Goal: Task Accomplishment & Management: Use online tool/utility

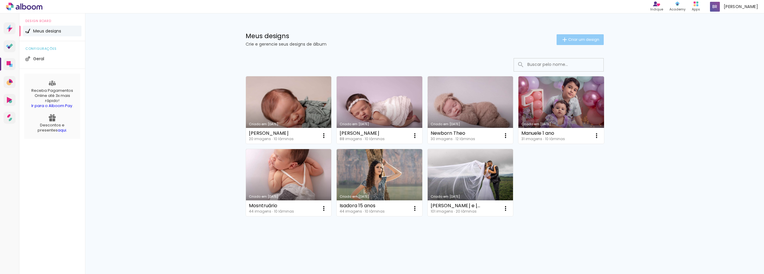
click at [578, 39] on span "Criar um design" at bounding box center [583, 40] width 31 height 4
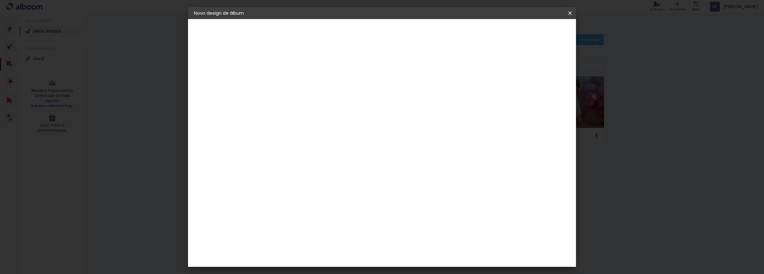
click at [292, 83] on input at bounding box center [292, 80] width 0 height 9
type input "Heloísa"
type paper-input "Heloísa"
click at [292, 81] on input "Heloísa" at bounding box center [292, 80] width 0 height 9
type input "Newborn Heloísa"
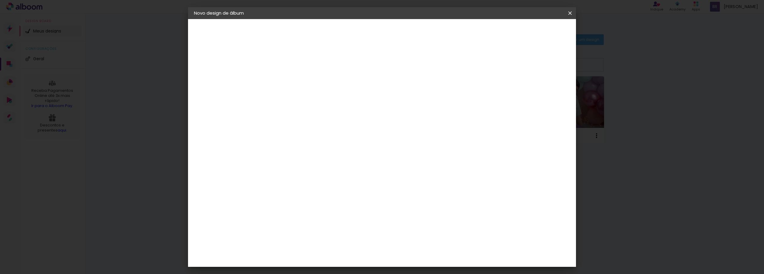
type paper-input "Newborn Heloísa"
click at [292, 82] on input "Newborn Heloísa" at bounding box center [292, 80] width 0 height 9
type input "Newborn Heloísa - [GEOGRAPHIC_DATA]"
type paper-input "Newborn Heloísa - [GEOGRAPHIC_DATA]"
click at [0, 0] on slot "Avançar" at bounding box center [0, 0] width 0 height 0
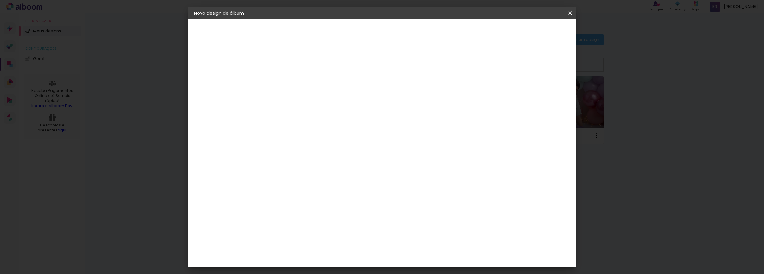
scroll to position [836, 0]
click at [314, 230] on div "[PERSON_NAME]" at bounding box center [308, 232] width 40 height 5
click at [0, 0] on slot "Avançar" at bounding box center [0, 0] width 0 height 0
click at [315, 101] on input "text" at bounding box center [303, 103] width 23 height 9
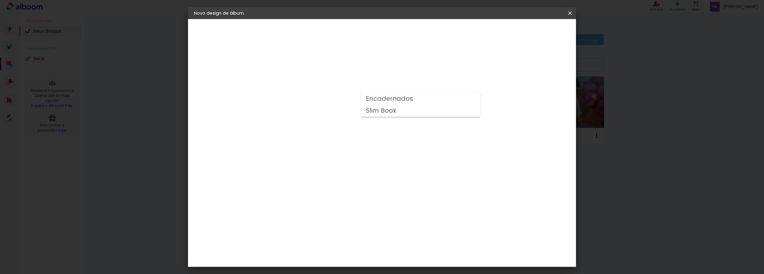
click at [0, 0] on slot "Slim Book" at bounding box center [0, 0] width 0 height 0
type input "Slim Book"
click at [354, 192] on span "20 × 20 cm" at bounding box center [343, 198] width 22 height 12
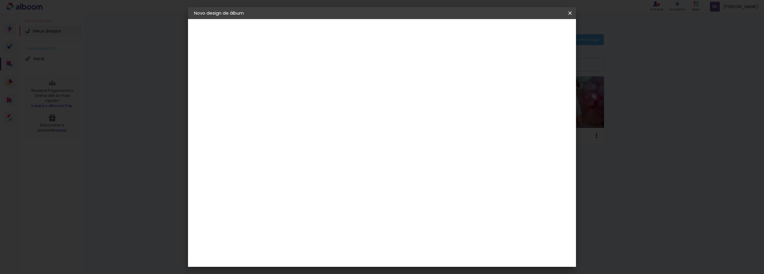
click at [0, 0] on slot "Avançar" at bounding box center [0, 0] width 0 height 0
click at [533, 32] on span "Iniciar design" at bounding box center [519, 32] width 27 height 4
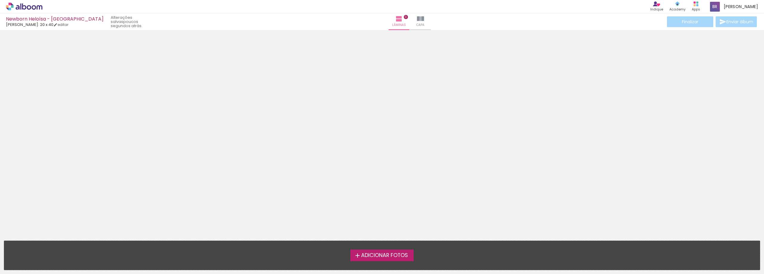
click at [396, 254] on span "Adicionar Fotos" at bounding box center [384, 255] width 47 height 5
click at [0, 0] on input "file" at bounding box center [0, 0] width 0 height 0
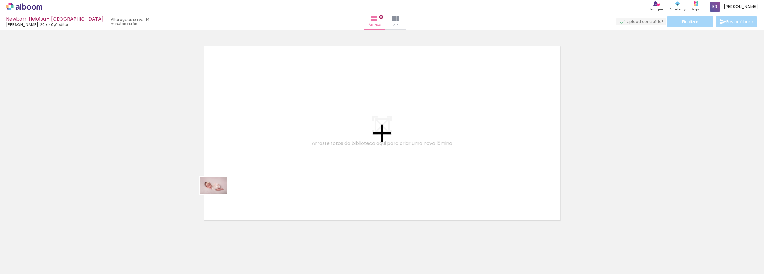
drag, startPoint x: 66, startPoint y: 259, endPoint x: 221, endPoint y: 193, distance: 168.7
click at [221, 193] on quentale-workspace at bounding box center [382, 137] width 764 height 274
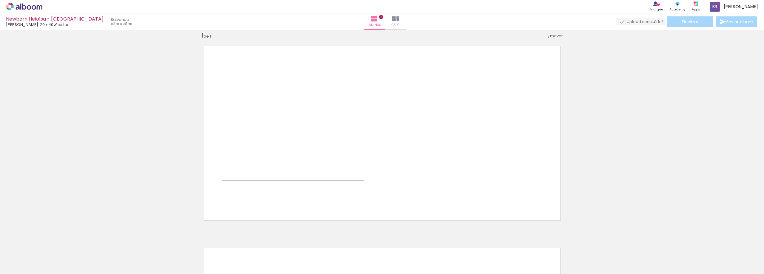
scroll to position [8, 0]
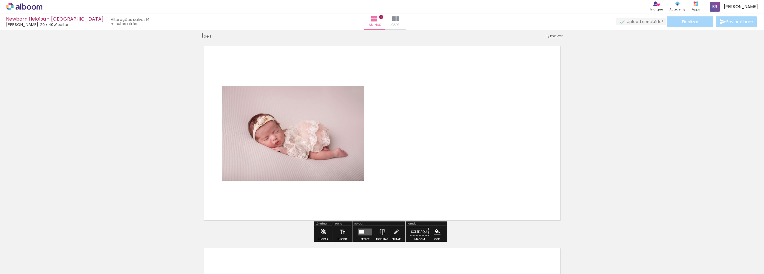
click at [223, 191] on div "Inserir lâmina 1 de 1" at bounding box center [382, 226] width 764 height 405
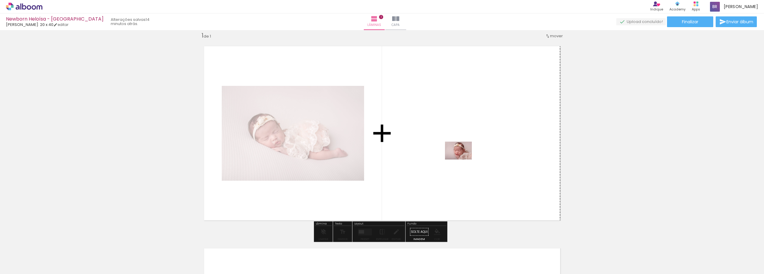
drag, startPoint x: 99, startPoint y: 258, endPoint x: 463, endPoint y: 160, distance: 377.4
click at [463, 160] on quentale-workspace at bounding box center [382, 137] width 764 height 274
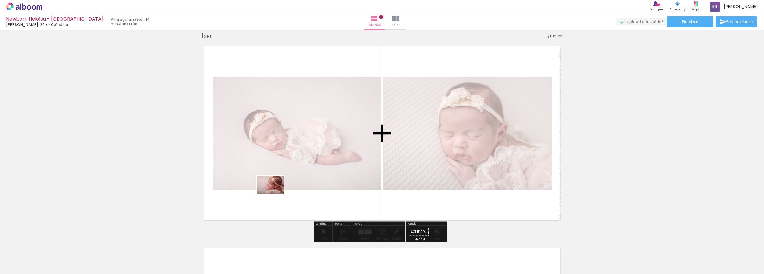
drag, startPoint x: 135, startPoint y: 259, endPoint x: 276, endPoint y: 193, distance: 155.5
click at [276, 193] on quentale-workspace at bounding box center [382, 137] width 764 height 274
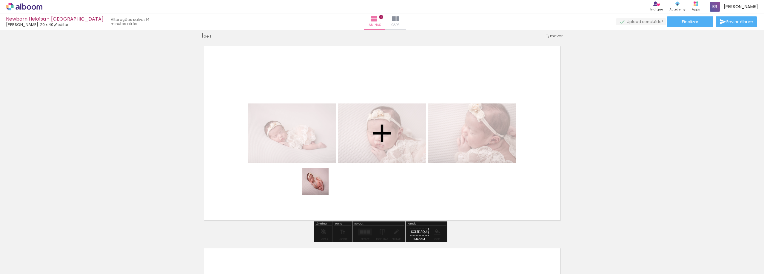
drag, startPoint x: 165, startPoint y: 256, endPoint x: 320, endPoint y: 186, distance: 169.7
click at [320, 186] on quentale-workspace at bounding box center [382, 137] width 764 height 274
click at [349, 176] on quentale-layouter at bounding box center [382, 133] width 369 height 187
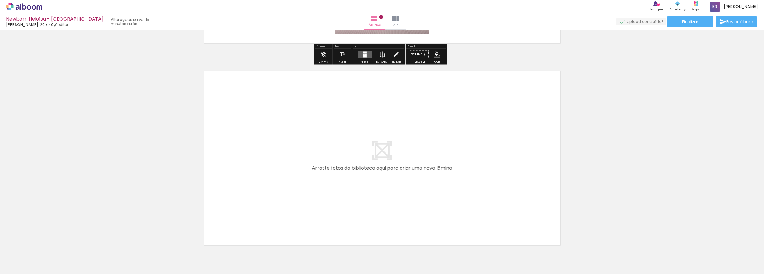
scroll to position [187, 0]
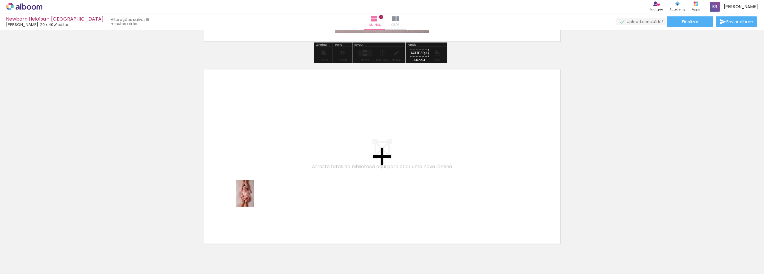
drag, startPoint x: 201, startPoint y: 257, endPoint x: 254, endPoint y: 198, distance: 79.7
click at [254, 198] on quentale-workspace at bounding box center [382, 137] width 764 height 274
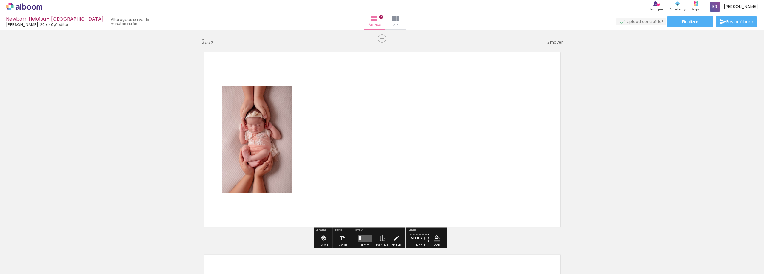
scroll to position [210, 0]
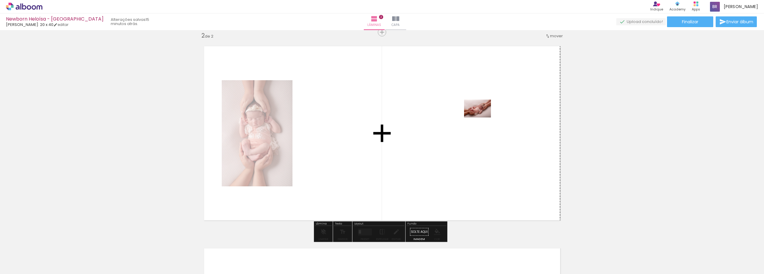
drag, startPoint x: 232, startPoint y: 258, endPoint x: 482, endPoint y: 117, distance: 287.2
click at [482, 117] on quentale-workspace at bounding box center [382, 137] width 764 height 274
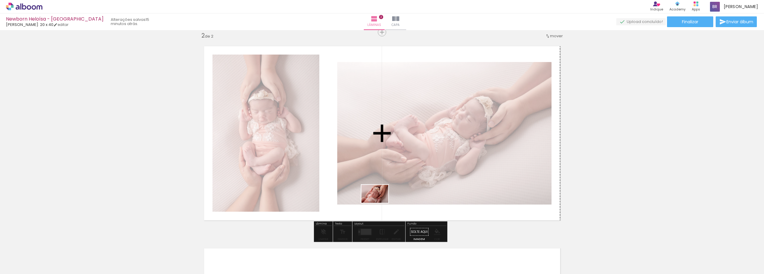
drag, startPoint x: 266, startPoint y: 257, endPoint x: 379, endPoint y: 203, distance: 125.7
click at [379, 203] on quentale-workspace at bounding box center [382, 137] width 764 height 274
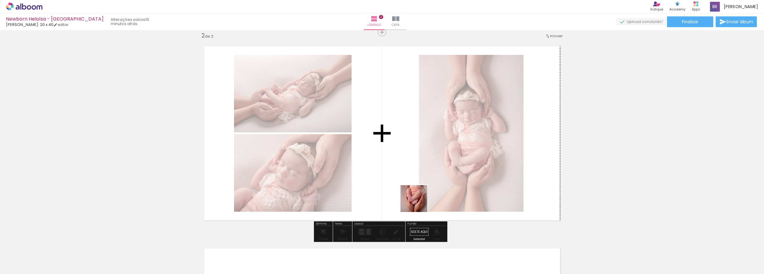
drag, startPoint x: 301, startPoint y: 260, endPoint x: 421, endPoint y: 202, distance: 134.2
click at [421, 202] on quentale-workspace at bounding box center [382, 137] width 764 height 274
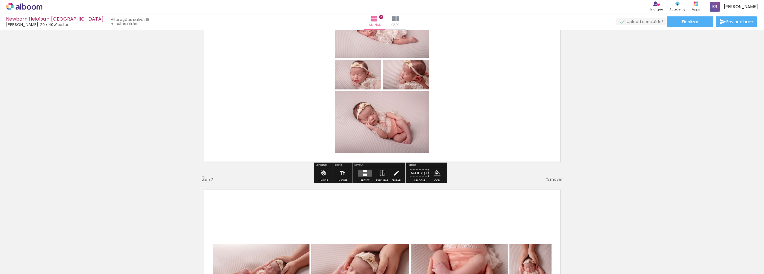
scroll to position [149, 0]
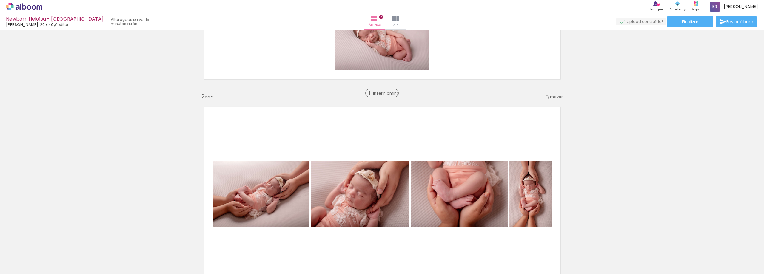
click at [380, 94] on span "Inserir lâmina" at bounding box center [384, 93] width 23 height 4
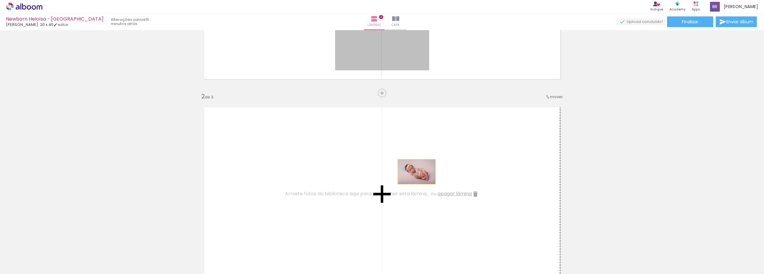
drag, startPoint x: 408, startPoint y: 60, endPoint x: 414, endPoint y: 172, distance: 112.1
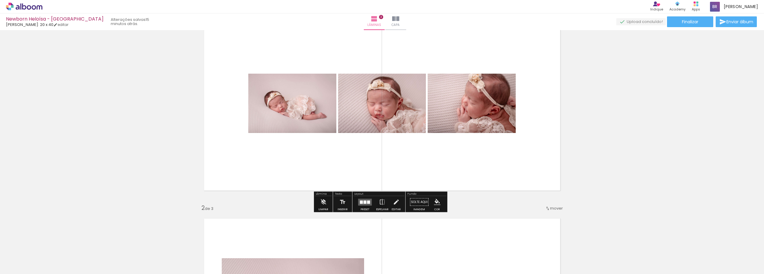
scroll to position [60, 0]
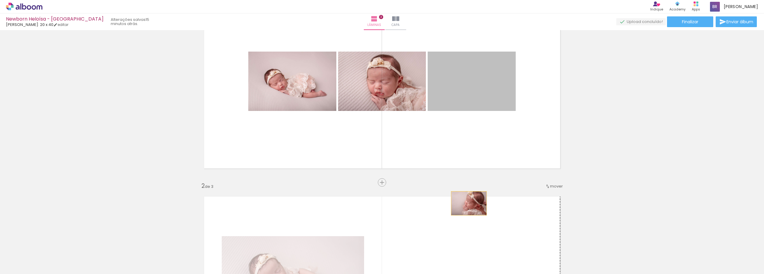
drag, startPoint x: 465, startPoint y: 95, endPoint x: 467, endPoint y: 209, distance: 114.1
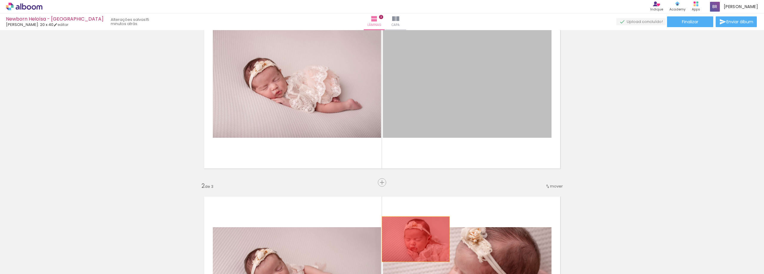
drag, startPoint x: 435, startPoint y: 95, endPoint x: 413, endPoint y: 239, distance: 145.8
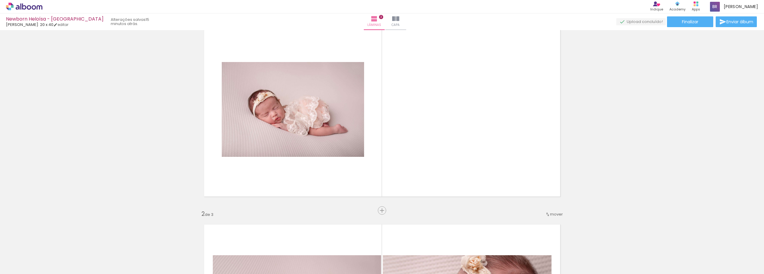
scroll to position [30, 0]
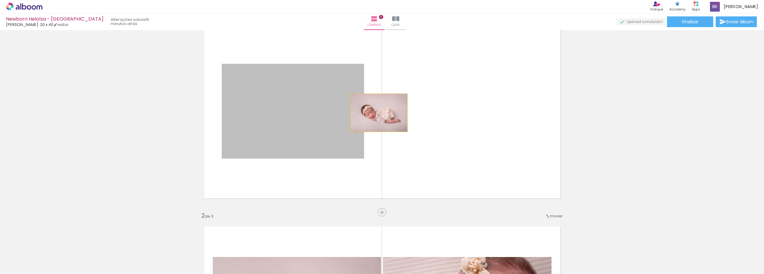
drag, startPoint x: 322, startPoint y: 119, endPoint x: 377, endPoint y: 113, distance: 55.0
click at [377, 113] on quentale-layouter at bounding box center [382, 111] width 369 height 187
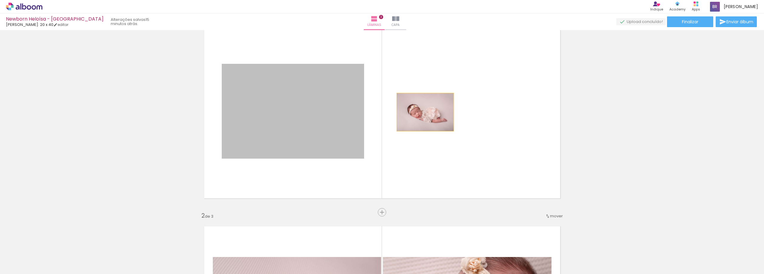
drag, startPoint x: 322, startPoint y: 119, endPoint x: 423, endPoint y: 112, distance: 101.1
click at [423, 112] on quentale-layouter at bounding box center [382, 111] width 369 height 187
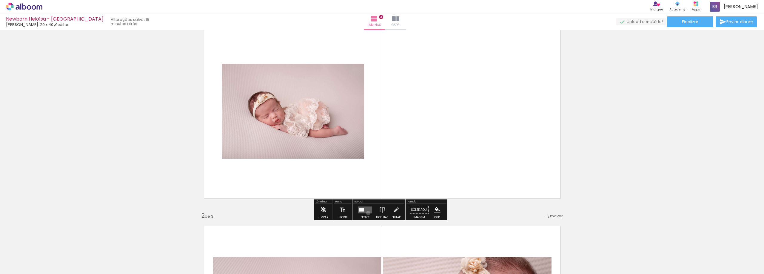
click at [367, 213] on quentale-layouter at bounding box center [365, 210] width 14 height 7
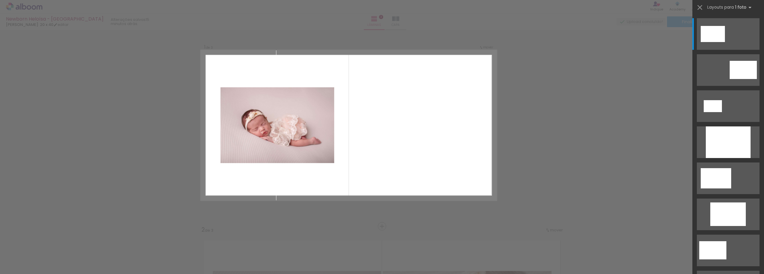
scroll to position [8, 0]
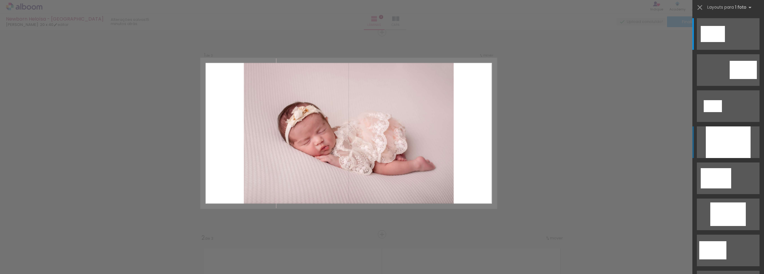
click at [709, 145] on div at bounding box center [728, 143] width 45 height 32
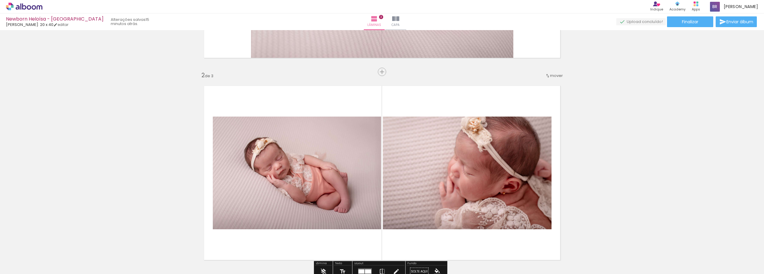
scroll to position [217, 0]
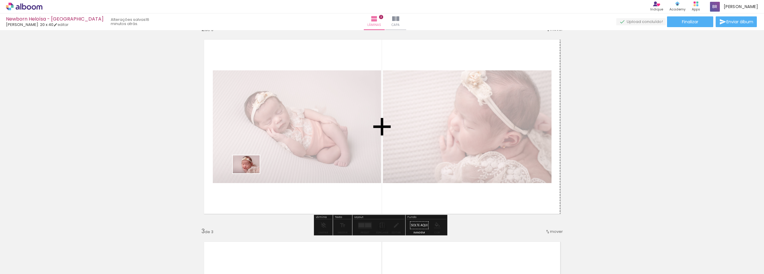
drag, startPoint x: 98, startPoint y: 258, endPoint x: 251, endPoint y: 173, distance: 175.0
click at [251, 173] on quentale-workspace at bounding box center [382, 137] width 764 height 274
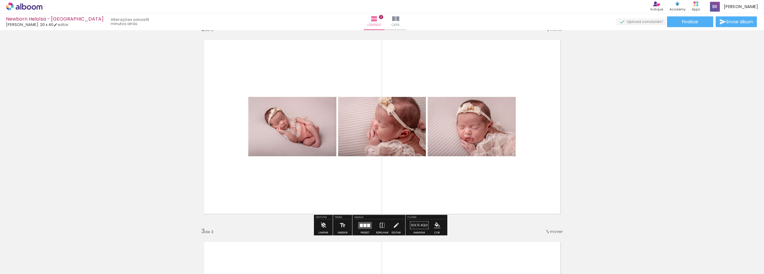
click at [585, 130] on div "Inserir lâmina 1 de 3 Inserir lâmina 2 de 3 Inserir lâmina 3 de 3" at bounding box center [382, 221] width 764 height 810
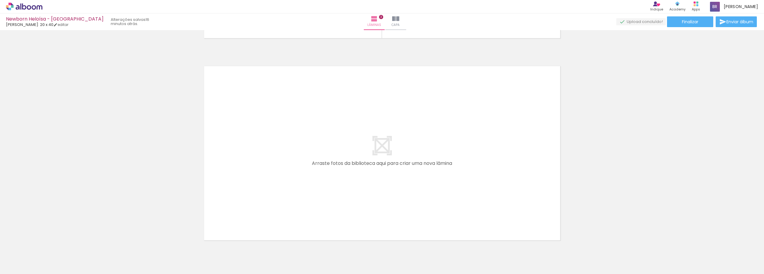
scroll to position [605, 0]
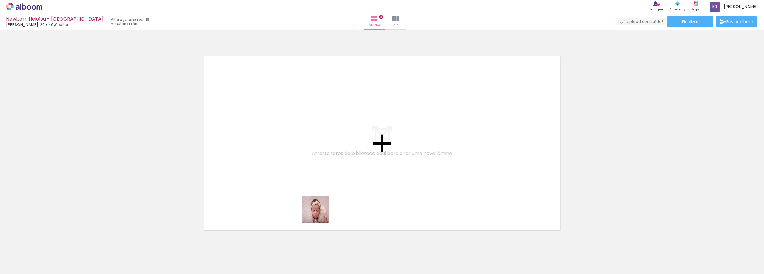
drag, startPoint x: 332, startPoint y: 258, endPoint x: 317, endPoint y: 207, distance: 53.1
click at [317, 207] on quentale-workspace at bounding box center [382, 137] width 764 height 274
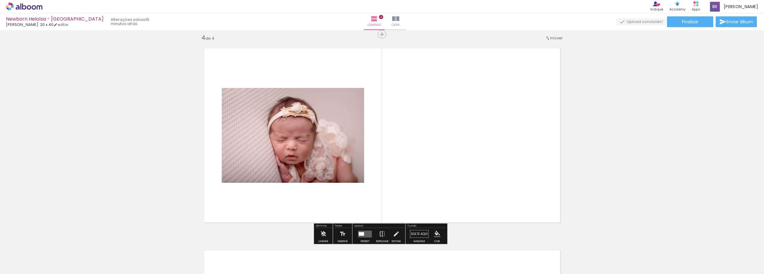
scroll to position [615, 0]
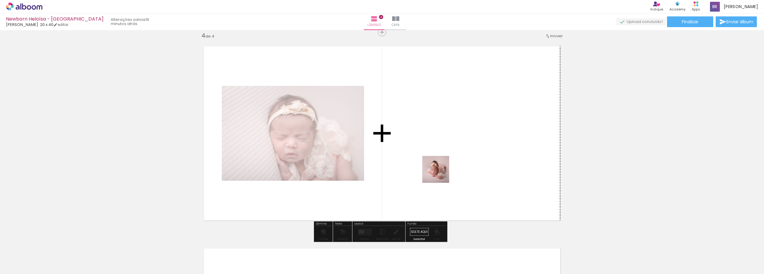
drag, startPoint x: 393, startPoint y: 261, endPoint x: 441, endPoint y: 172, distance: 100.3
click at [441, 172] on quentale-workspace at bounding box center [382, 137] width 764 height 274
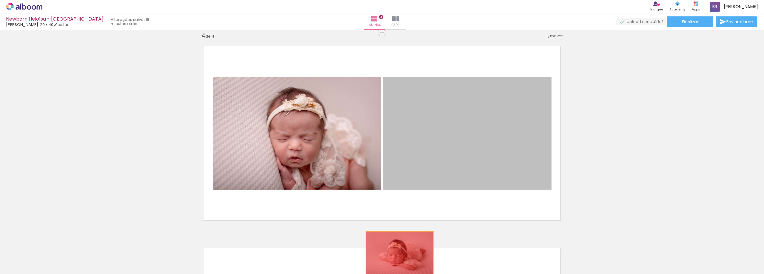
drag, startPoint x: 454, startPoint y: 171, endPoint x: 397, endPoint y: 254, distance: 100.4
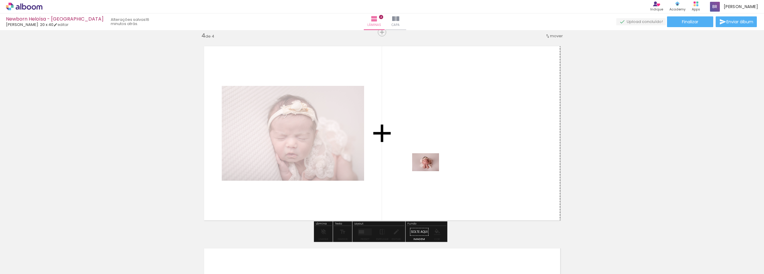
drag, startPoint x: 380, startPoint y: 240, endPoint x: 430, endPoint y: 171, distance: 85.1
click at [430, 171] on quentale-workspace at bounding box center [382, 137] width 764 height 274
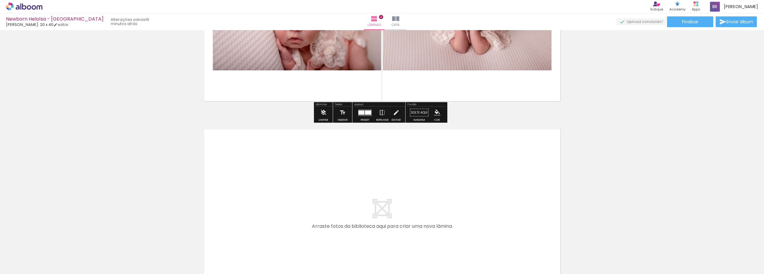
scroll to position [824, 0]
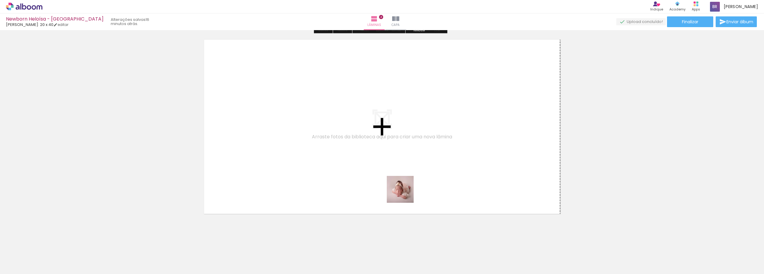
drag, startPoint x: 397, startPoint y: 257, endPoint x: 405, endPoint y: 184, distance: 73.2
click at [405, 184] on quentale-workspace at bounding box center [382, 137] width 764 height 274
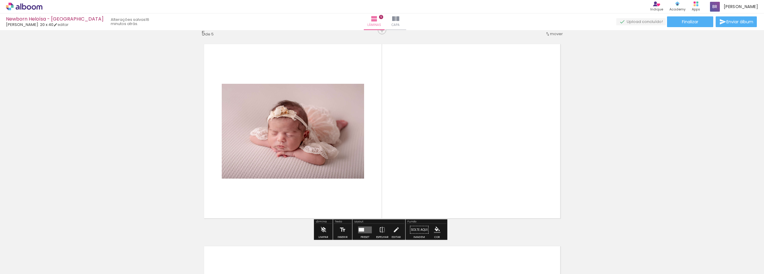
scroll to position [817, 0]
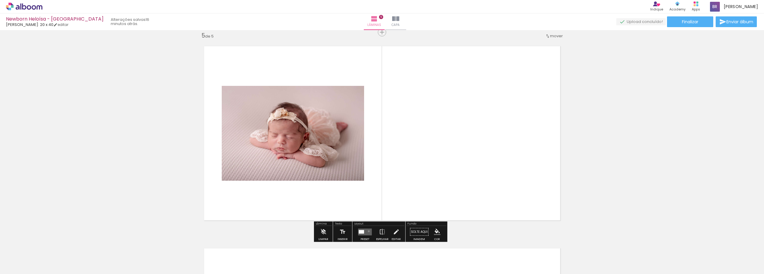
click at [367, 231] on quentale-layouter at bounding box center [365, 232] width 14 height 7
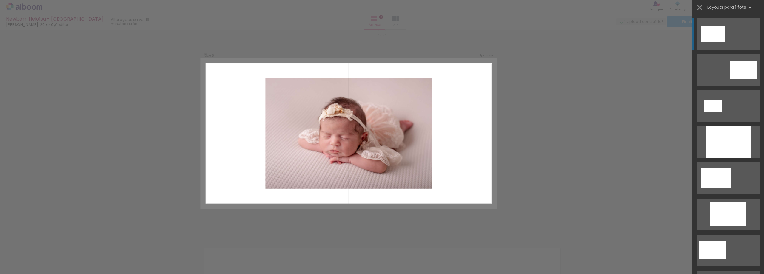
drag, startPoint x: 721, startPoint y: 215, endPoint x: 716, endPoint y: 216, distance: 4.6
click at [720, 158] on div at bounding box center [728, 143] width 45 height 32
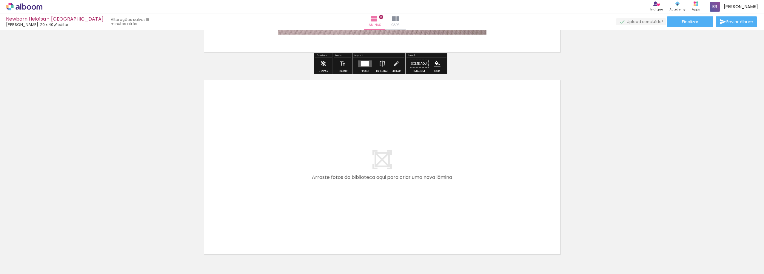
scroll to position [996, 0]
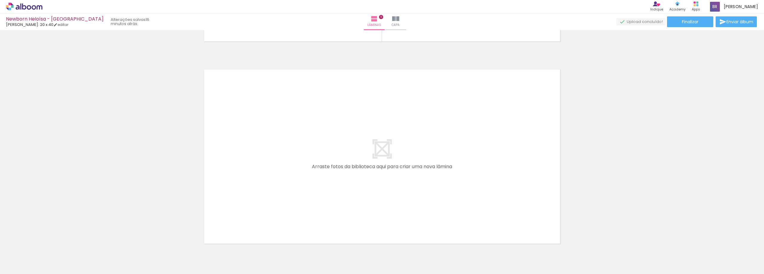
click at [73, 256] on div at bounding box center [59, 254] width 27 height 18
drag, startPoint x: 434, startPoint y: 256, endPoint x: 450, endPoint y: 273, distance: 23.0
click at [73, 254] on div at bounding box center [59, 254] width 27 height 18
drag, startPoint x: 431, startPoint y: 253, endPoint x: 431, endPoint y: 256, distance: 3.0
click at [73, 256] on div at bounding box center [59, 254] width 27 height 18
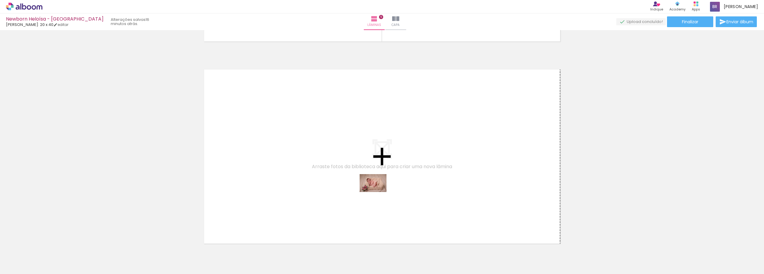
drag, startPoint x: 431, startPoint y: 256, endPoint x: 365, endPoint y: 187, distance: 95.2
click at [365, 187] on quentale-workspace at bounding box center [382, 137] width 764 height 274
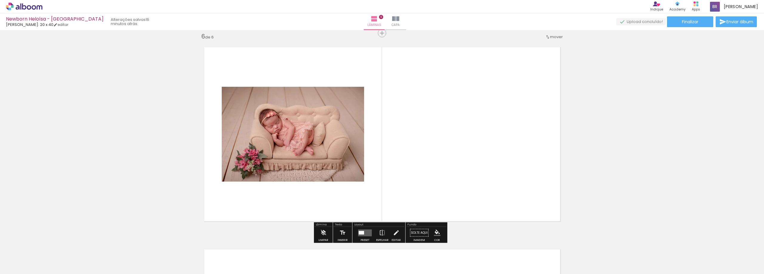
scroll to position [1020, 0]
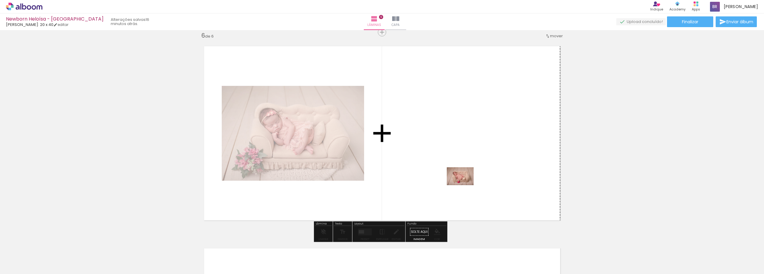
drag, startPoint x: 467, startPoint y: 255, endPoint x: 465, endPoint y: 185, distance: 69.3
click at [465, 185] on quentale-workspace at bounding box center [382, 137] width 764 height 274
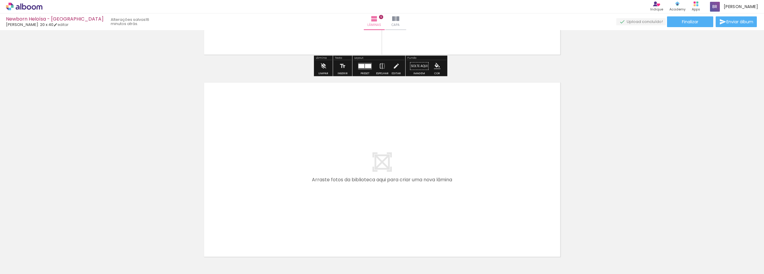
scroll to position [1199, 0]
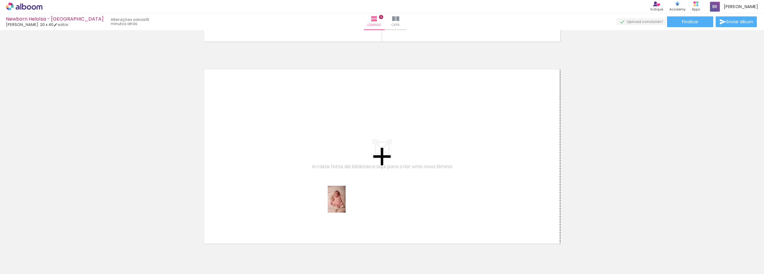
drag, startPoint x: 499, startPoint y: 257, endPoint x: 343, endPoint y: 204, distance: 164.6
click at [343, 204] on quentale-workspace at bounding box center [382, 137] width 764 height 274
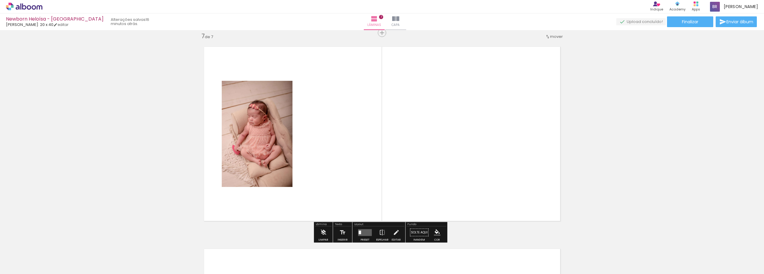
scroll to position [1222, 0]
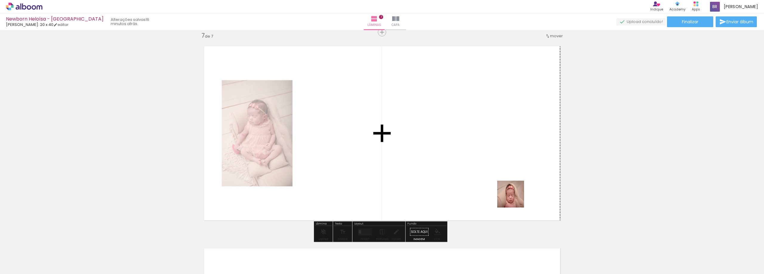
drag, startPoint x: 523, startPoint y: 218, endPoint x: 511, endPoint y: 185, distance: 35.7
click at [511, 185] on quentale-workspace at bounding box center [382, 137] width 764 height 274
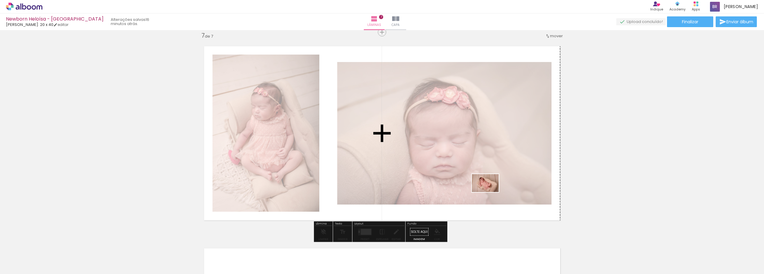
drag, startPoint x: 563, startPoint y: 258, endPoint x: 490, endPoint y: 192, distance: 97.9
click at [490, 192] on quentale-workspace at bounding box center [382, 137] width 764 height 274
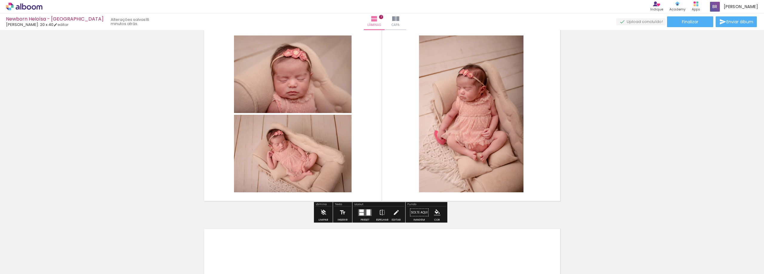
scroll to position [1252, 0]
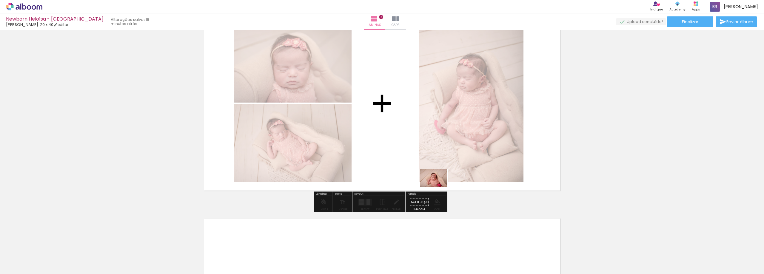
drag, startPoint x: 588, startPoint y: 257, endPoint x: 434, endPoint y: 184, distance: 170.3
click at [434, 184] on quentale-workspace at bounding box center [382, 137] width 764 height 274
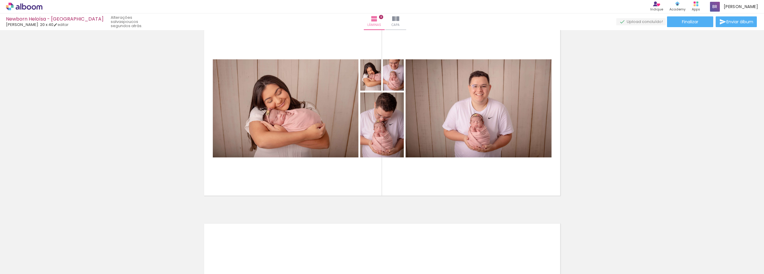
scroll to position [1604, 0]
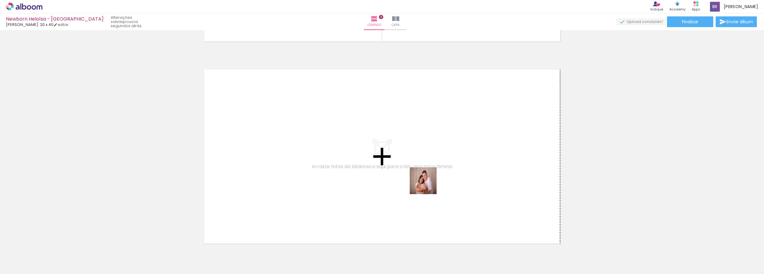
drag, startPoint x: 441, startPoint y: 201, endPoint x: 428, endPoint y: 185, distance: 20.3
click at [428, 185] on quentale-workspace at bounding box center [382, 137] width 764 height 274
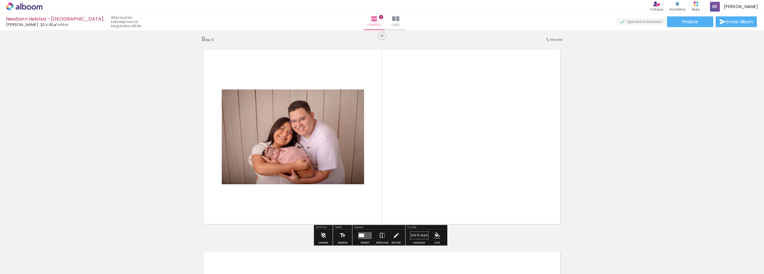
scroll to position [1627, 0]
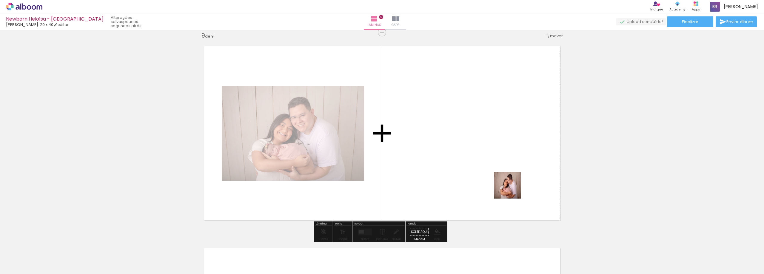
drag, startPoint x: 513, startPoint y: 259, endPoint x: 511, endPoint y: 186, distance: 72.3
click at [511, 186] on quentale-workspace at bounding box center [382, 137] width 764 height 274
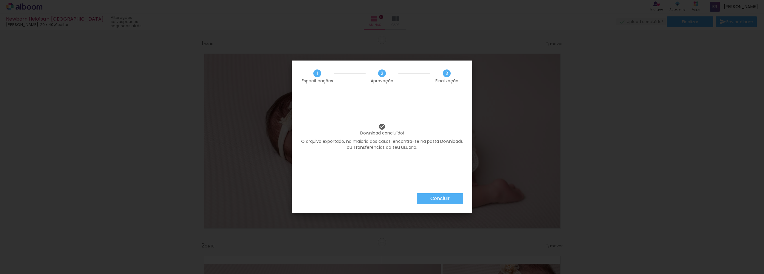
scroll to position [0, 290]
click slot "Concluir"
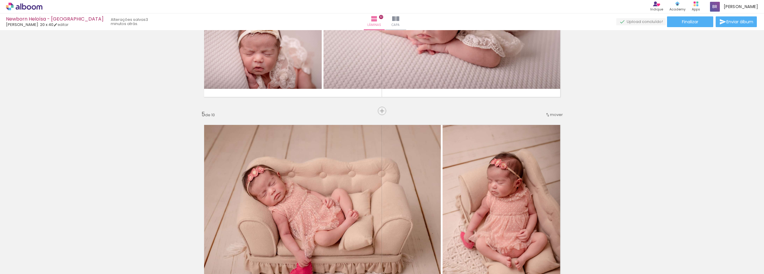
scroll to position [746, 0]
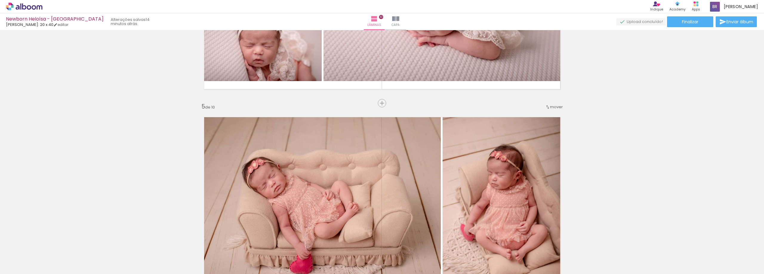
scroll to position [0, 290]
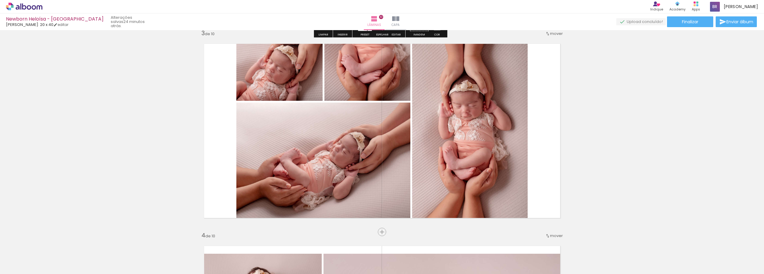
scroll to position [418, 0]
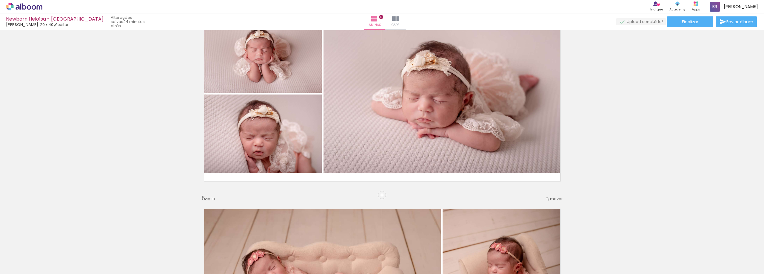
scroll to position [657, 0]
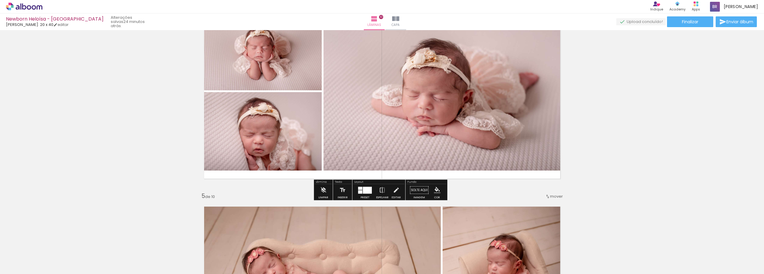
click at [367, 192] on div at bounding box center [367, 190] width 9 height 7
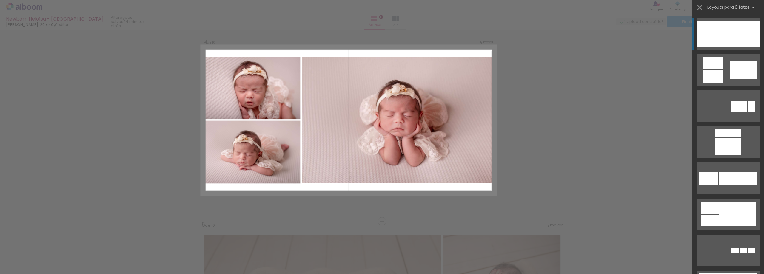
scroll to position [615, 0]
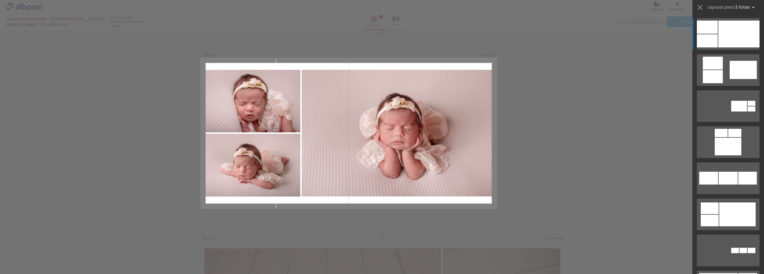
click at [410, 158] on quentale-photo at bounding box center [399, 133] width 195 height 127
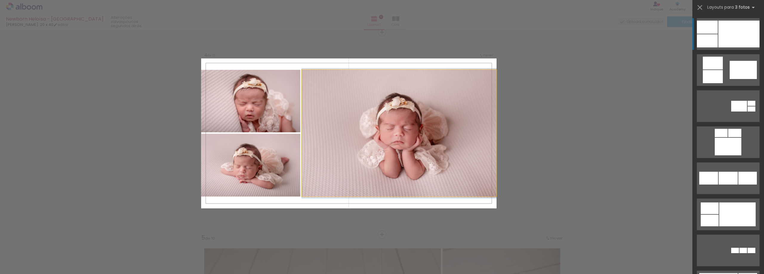
click at [424, 147] on quentale-photo at bounding box center [399, 133] width 195 height 127
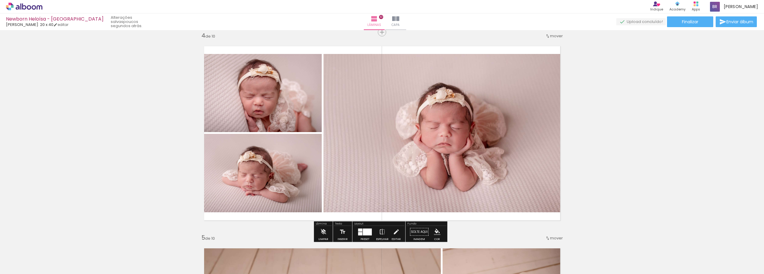
click at [493, 112] on quentale-photo at bounding box center [445, 133] width 243 height 159
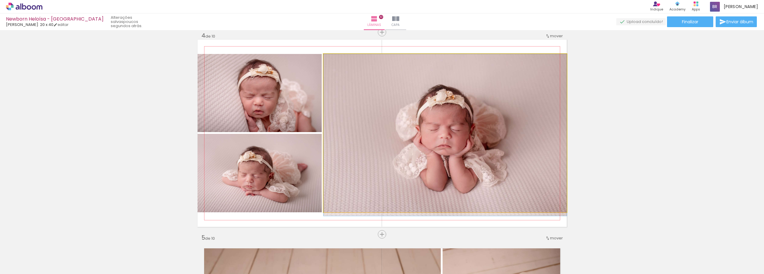
drag, startPoint x: 488, startPoint y: 122, endPoint x: 422, endPoint y: 213, distance: 112.6
click at [422, 213] on quentale-layouter at bounding box center [382, 133] width 369 height 187
click at [440, 139] on quentale-photo at bounding box center [445, 133] width 243 height 159
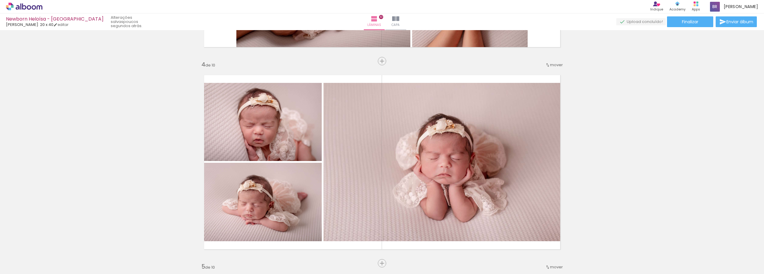
scroll to position [585, 0]
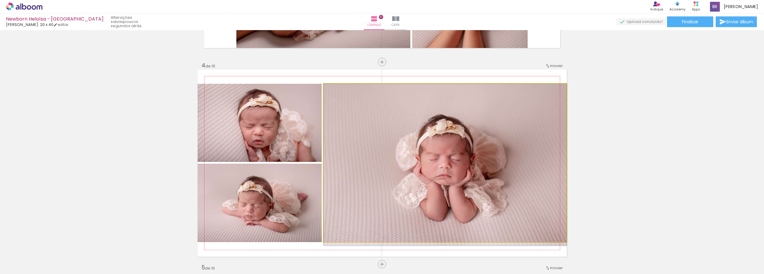
click at [381, 166] on quentale-photo at bounding box center [445, 163] width 243 height 159
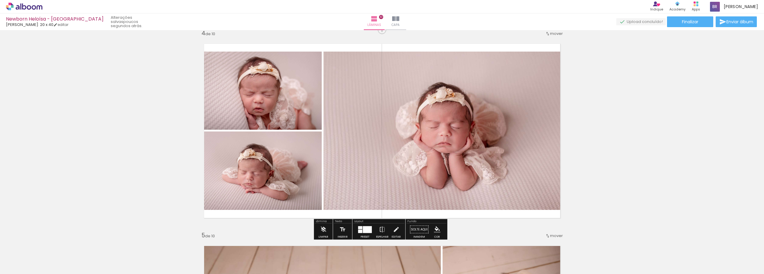
scroll to position [675, 0]
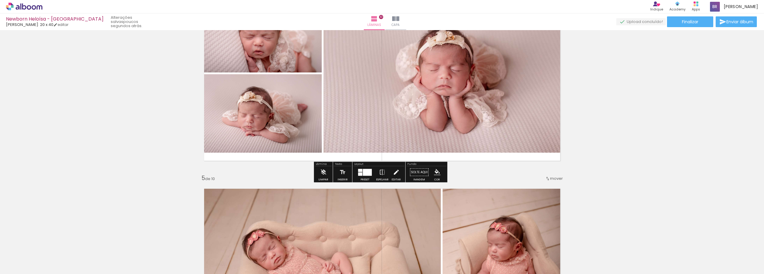
click at [393, 176] on iron-icon at bounding box center [396, 173] width 7 height 12
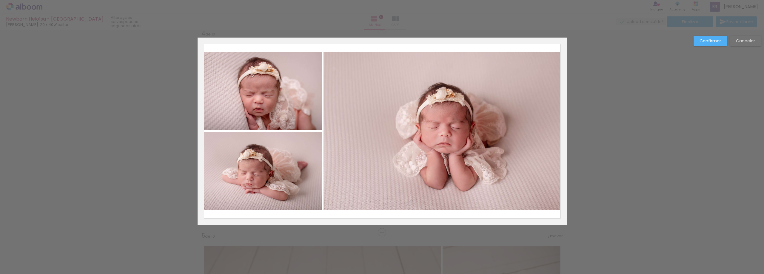
scroll to position [615, 0]
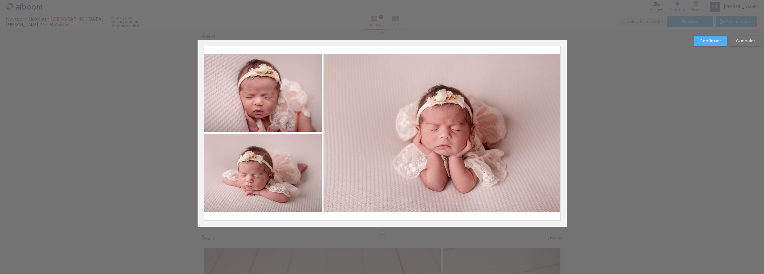
click at [475, 145] on quentale-photo at bounding box center [445, 133] width 243 height 159
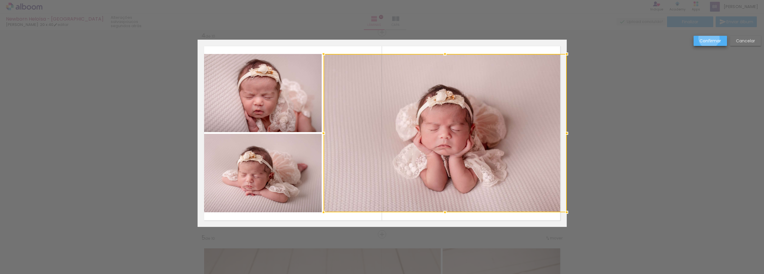
click at [0, 0] on slot "Confirmar" at bounding box center [0, 0] width 0 height 0
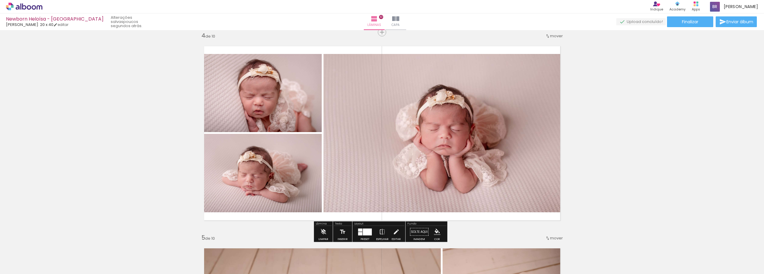
click at [488, 113] on quentale-photo at bounding box center [445, 133] width 243 height 159
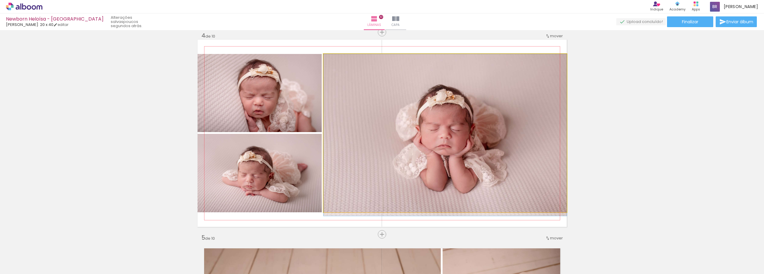
drag, startPoint x: 461, startPoint y: 122, endPoint x: 429, endPoint y: 195, distance: 80.1
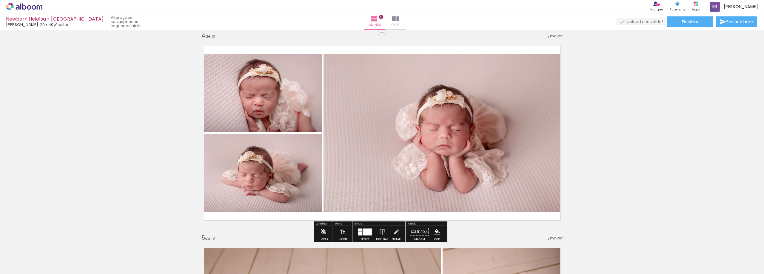
click at [467, 121] on quentale-photo at bounding box center [445, 133] width 243 height 159
click at [397, 233] on iron-icon at bounding box center [396, 232] width 7 height 12
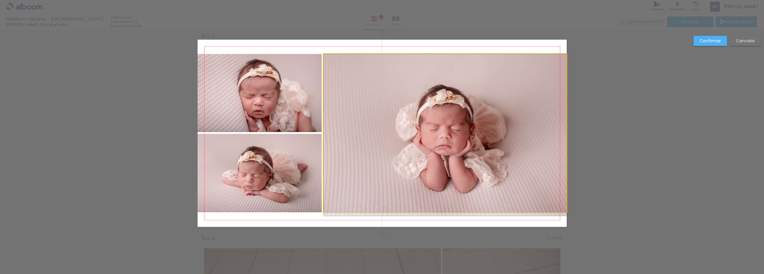
click at [411, 192] on quentale-photo at bounding box center [445, 133] width 243 height 159
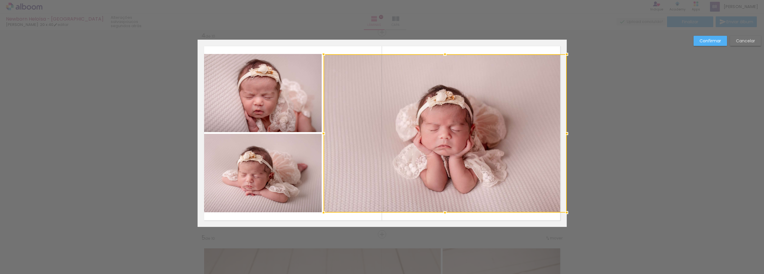
drag, startPoint x: 411, startPoint y: 192, endPoint x: 499, endPoint y: 191, distance: 87.2
click at [499, 191] on div at bounding box center [445, 133] width 243 height 159
click at [0, 0] on slot "Cancelar" at bounding box center [0, 0] width 0 height 0
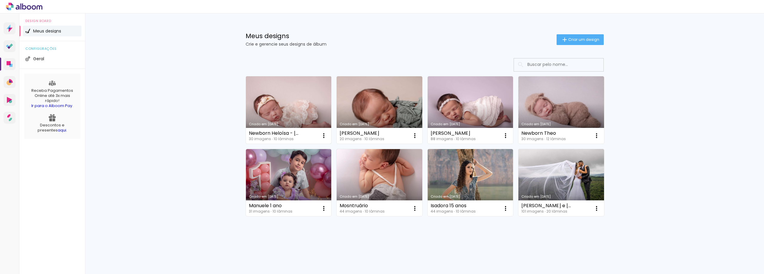
click at [279, 116] on link "Criado em [DATE]" at bounding box center [289, 109] width 86 height 67
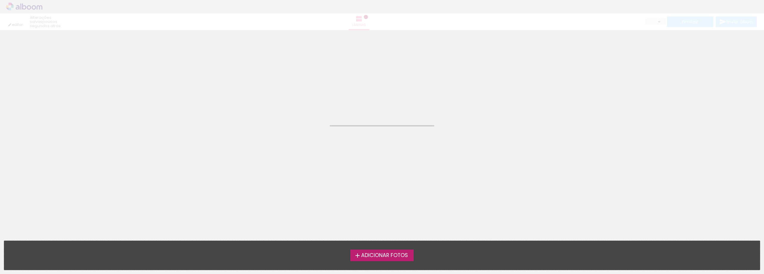
click at [279, 116] on neon-animated-pages "Confirmar Cancelar" at bounding box center [382, 152] width 764 height 244
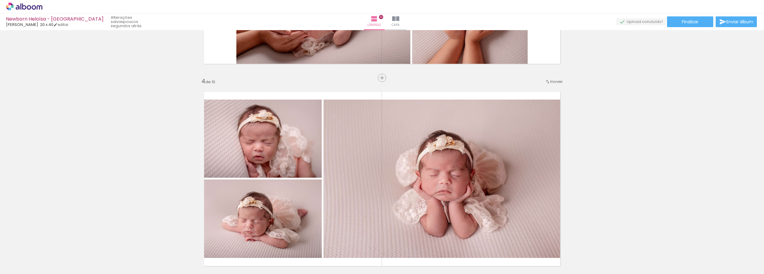
scroll to position [627, 0]
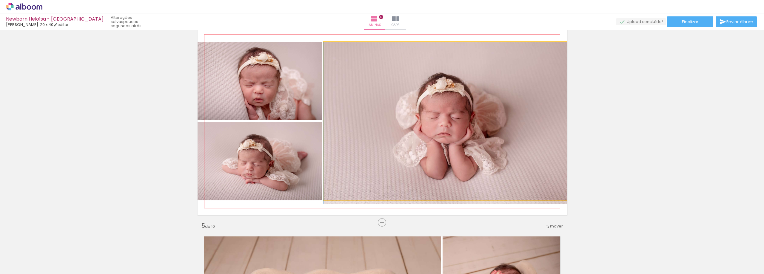
drag, startPoint x: 472, startPoint y: 130, endPoint x: 478, endPoint y: 158, distance: 28.7
click at [479, 153] on quentale-photo at bounding box center [445, 121] width 243 height 159
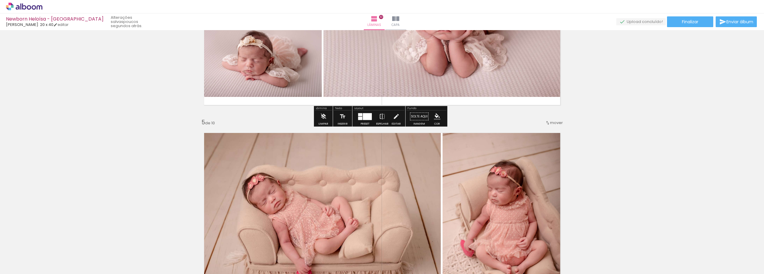
scroll to position [746, 0]
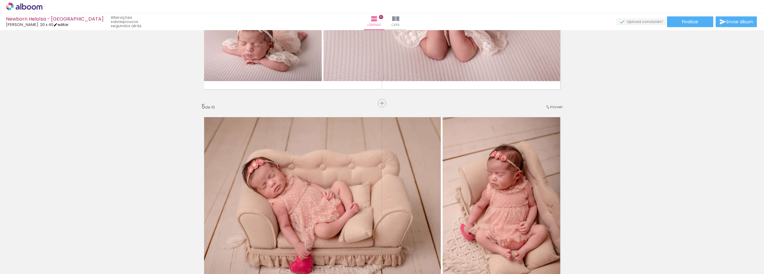
click at [55, 25] on iron-icon at bounding box center [55, 25] width 4 height 4
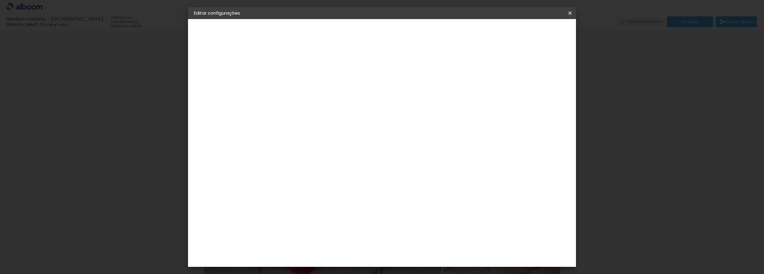
click at [533, 33] on span "Salvar configurações" at bounding box center [511, 32] width 44 height 4
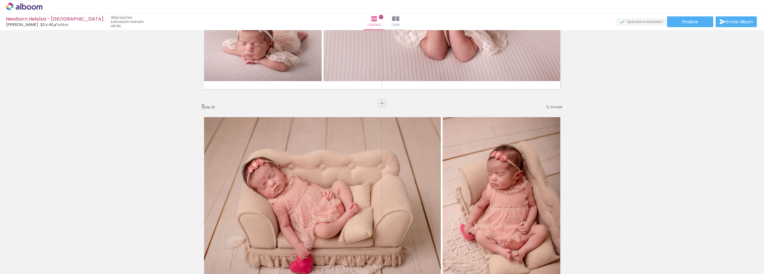
click at [421, 193] on quentale-photo at bounding box center [319, 204] width 243 height 187
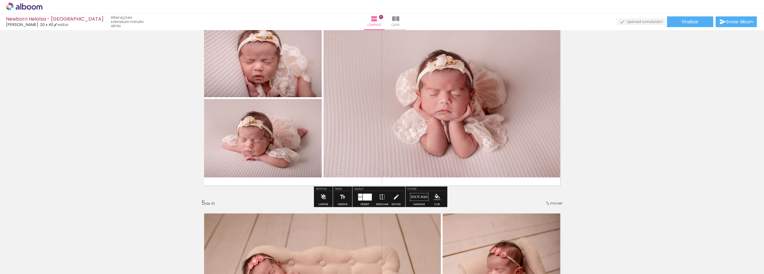
scroll to position [687, 0]
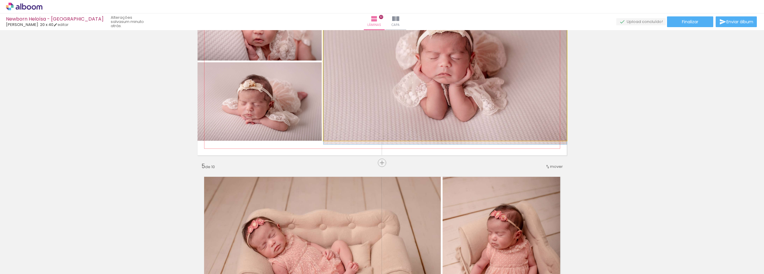
click at [520, 112] on quentale-photo at bounding box center [445, 61] width 243 height 159
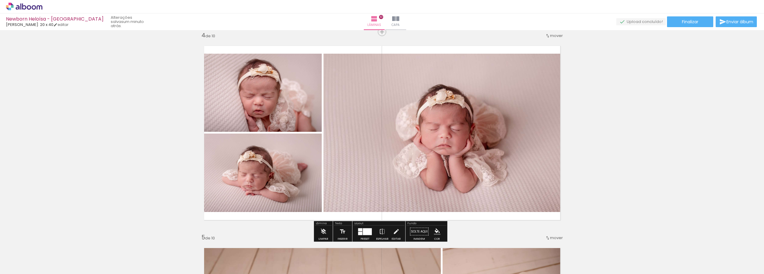
scroll to position [627, 0]
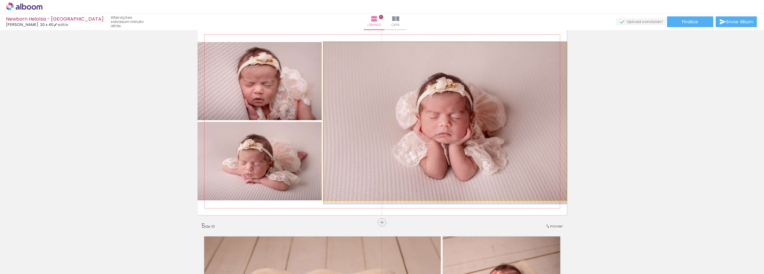
click at [398, 145] on quentale-photo at bounding box center [445, 121] width 243 height 159
click at [398, 146] on quentale-photo at bounding box center [445, 121] width 243 height 159
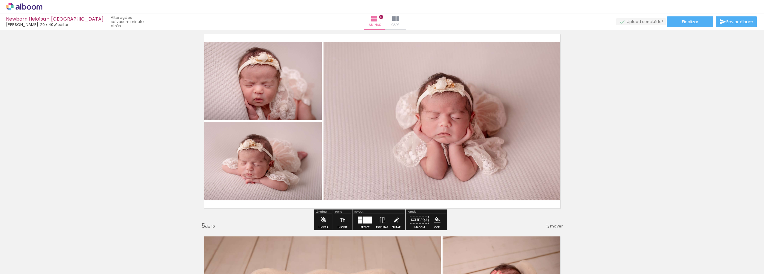
click at [396, 222] on iron-icon at bounding box center [396, 220] width 7 height 12
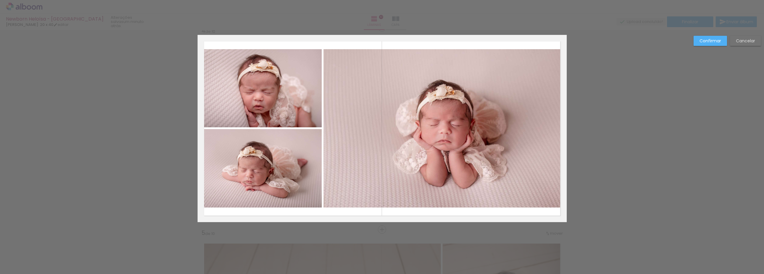
scroll to position [615, 0]
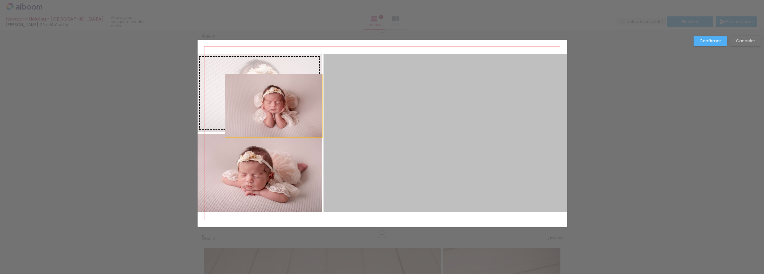
drag, startPoint x: 394, startPoint y: 117, endPoint x: 271, endPoint y: 106, distance: 123.5
click at [0, 0] on slot at bounding box center [0, 0] width 0 height 0
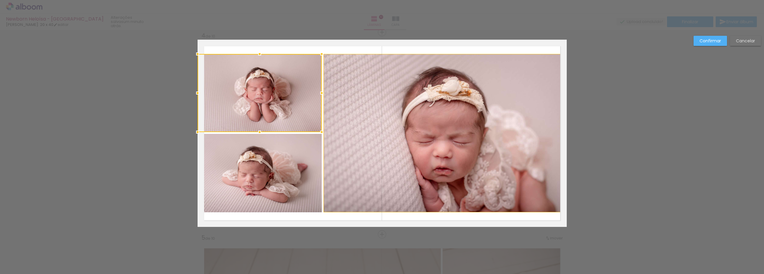
click at [273, 103] on div at bounding box center [260, 93] width 124 height 78
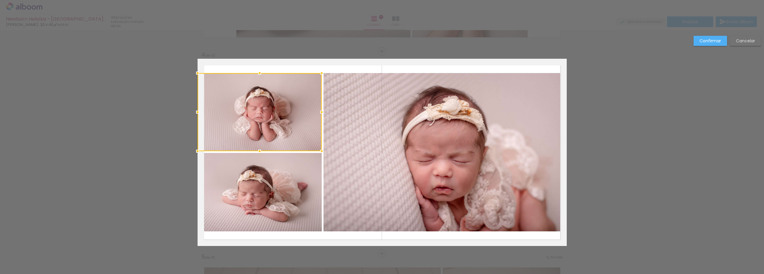
scroll to position [585, 0]
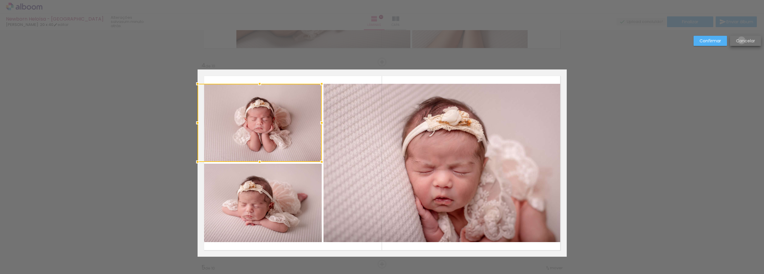
click at [0, 0] on slot "Cancelar" at bounding box center [0, 0] width 0 height 0
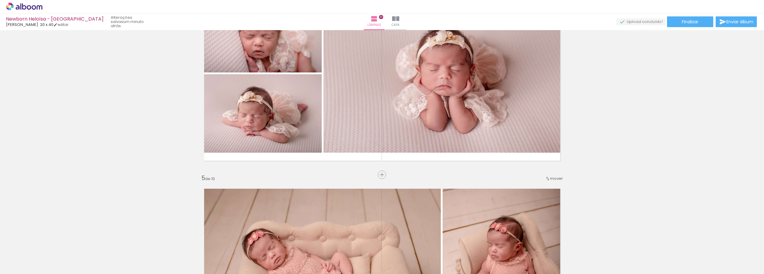
scroll to position [705, 0]
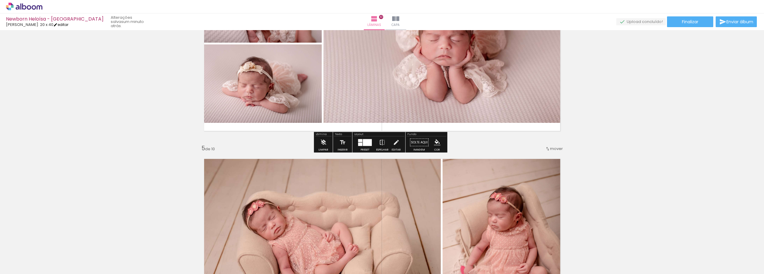
click at [62, 25] on link "editar" at bounding box center [60, 24] width 15 height 5
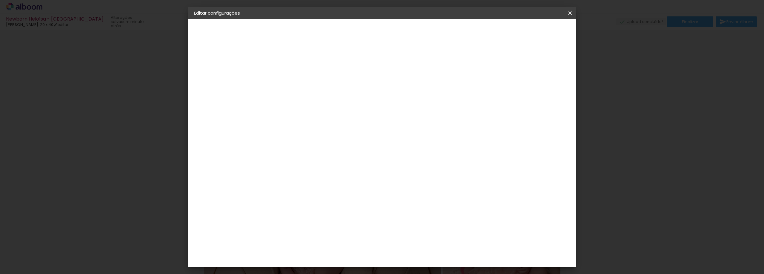
click at [522, 64] on div "Mostrar sangria" at bounding box center [519, 64] width 40 height 7
type paper-checkbox "on"
click at [531, 38] on header "Revisão Verifique as configurações do seu álbum. Voltar Salvar configurações" at bounding box center [407, 34] width 282 height 31
click at [533, 33] on span "Salvar configurações" at bounding box center [511, 32] width 44 height 4
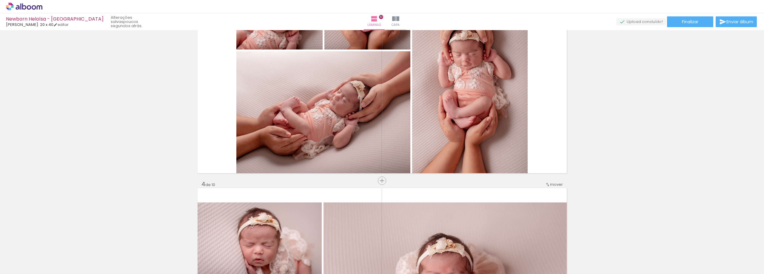
scroll to position [496, 0]
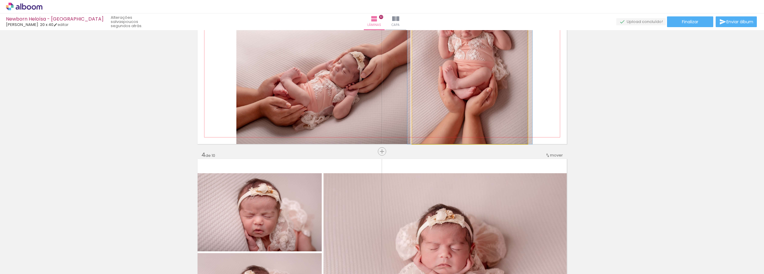
click at [504, 75] on quentale-photo at bounding box center [470, 50] width 116 height 187
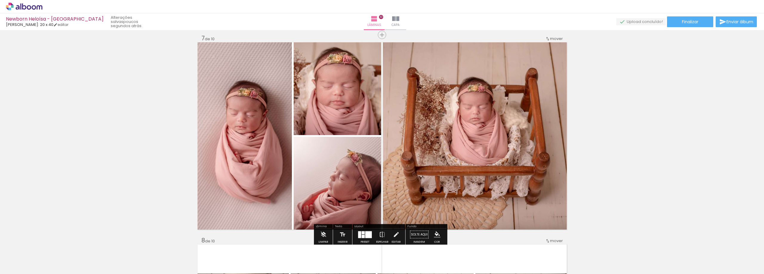
scroll to position [1152, 0]
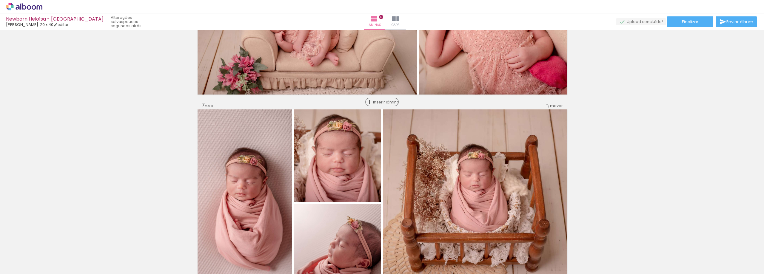
click at [377, 102] on span "Inserir lâmina" at bounding box center [384, 102] width 23 height 4
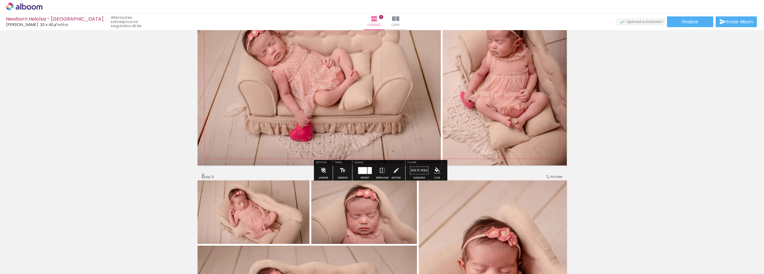
scroll to position [973, 0]
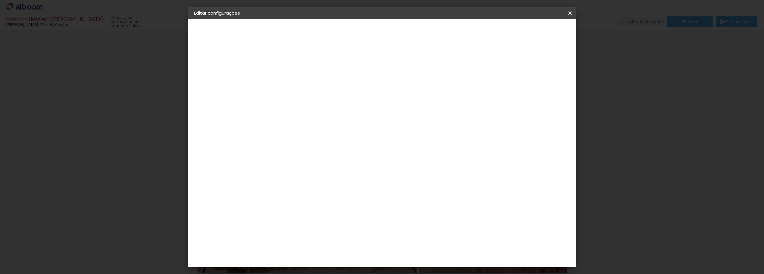
click at [0, 0] on slot "Voltar" at bounding box center [0, 0] width 0 height 0
click at [571, 11] on iron-icon at bounding box center [570, 13] width 7 height 6
click at [0, 0] on slot "Voltar" at bounding box center [0, 0] width 0 height 0
click at [570, 13] on iron-icon at bounding box center [570, 13] width 7 height 6
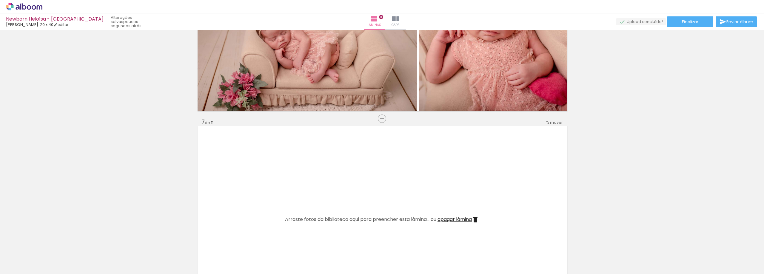
scroll to position [1212, 0]
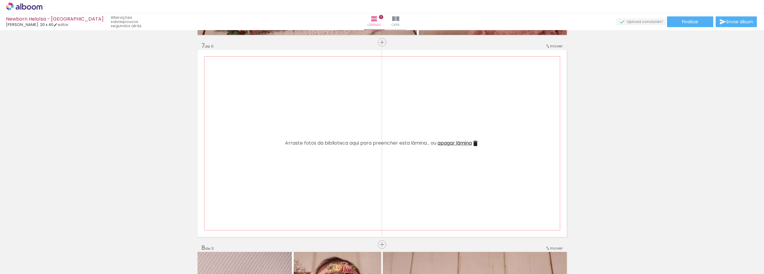
click at [483, 112] on quentale-layouter at bounding box center [382, 143] width 369 height 187
drag, startPoint x: 315, startPoint y: 156, endPoint x: 321, endPoint y: 133, distance: 24.4
click at [321, 133] on quentale-layouter at bounding box center [382, 143] width 369 height 187
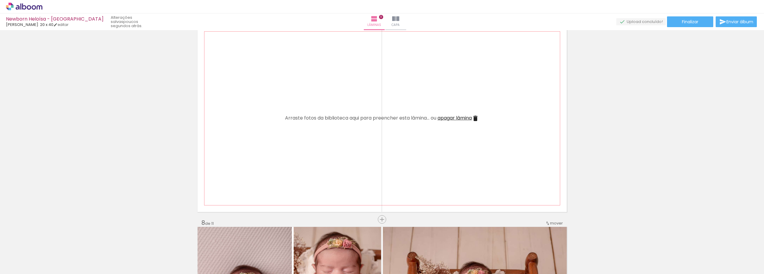
scroll to position [1272, 0]
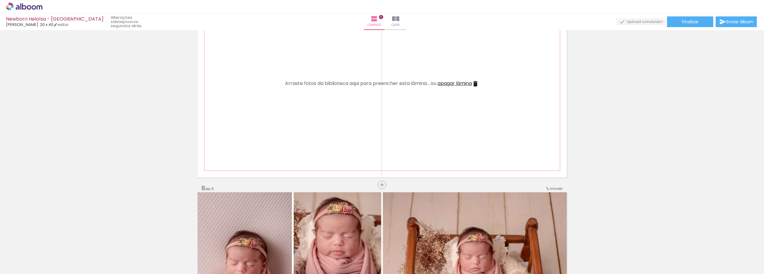
click at [369, 166] on quentale-layouter at bounding box center [382, 83] width 369 height 187
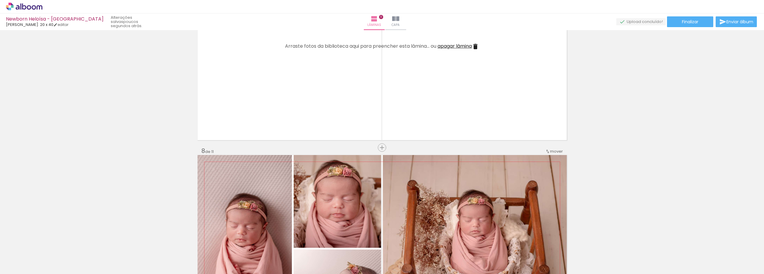
scroll to position [1302, 0]
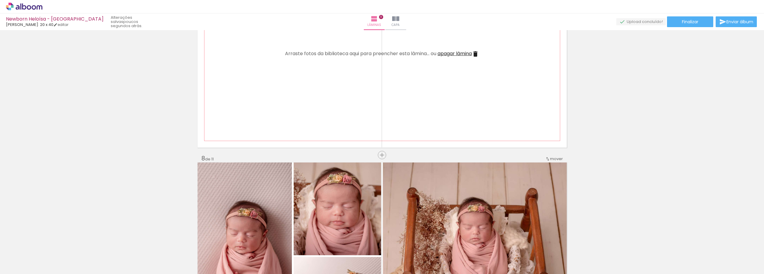
click at [477, 55] on iron-icon at bounding box center [475, 53] width 7 height 7
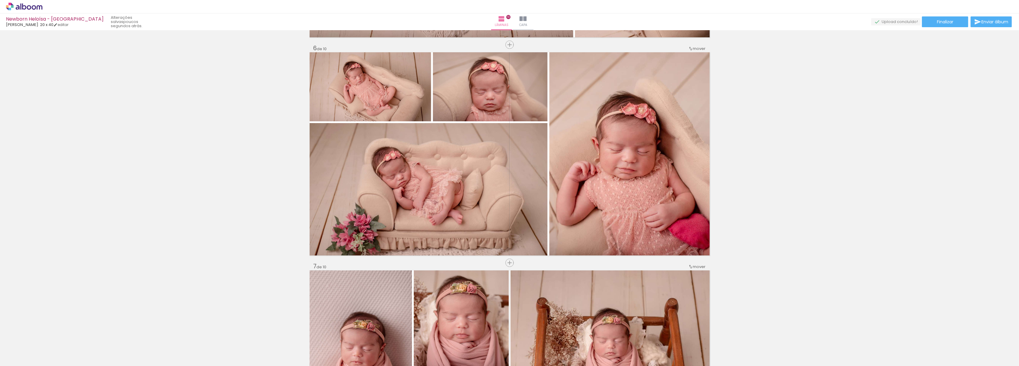
scroll to position [965, 0]
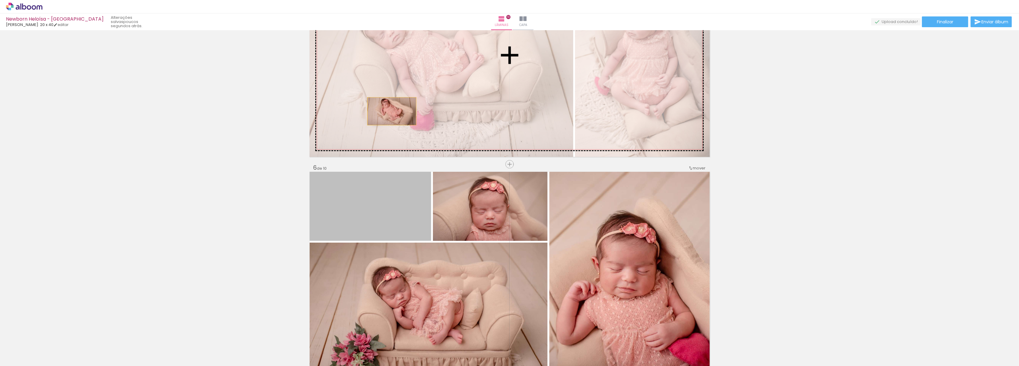
drag, startPoint x: 376, startPoint y: 217, endPoint x: 389, endPoint y: 111, distance: 107.1
click at [389, 111] on div "Inserir lâmina 1 de 10 Inserir lâmina 2 de 10 Inserir lâmina 3 de 10 Inserir lâ…" at bounding box center [509, 265] width 1019 height 2397
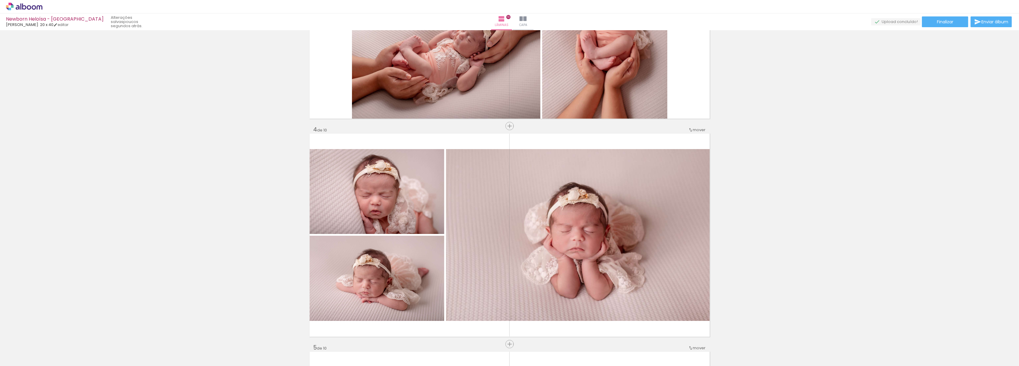
scroll to position [568, 0]
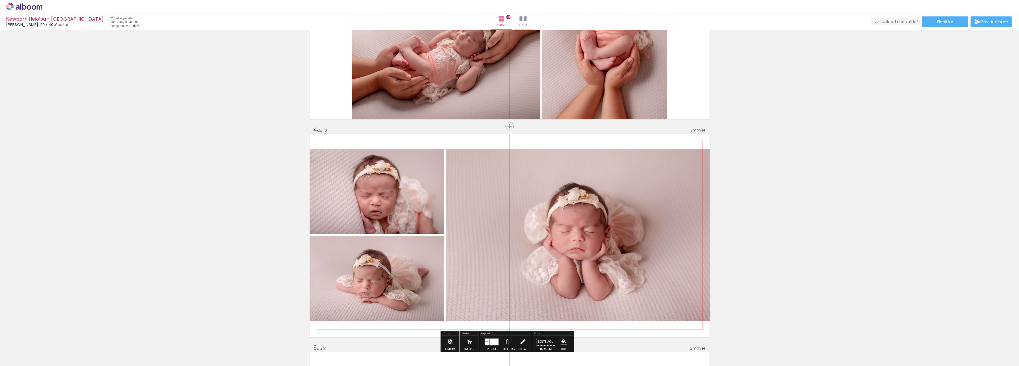
click at [675, 245] on quentale-photo at bounding box center [578, 235] width 264 height 172
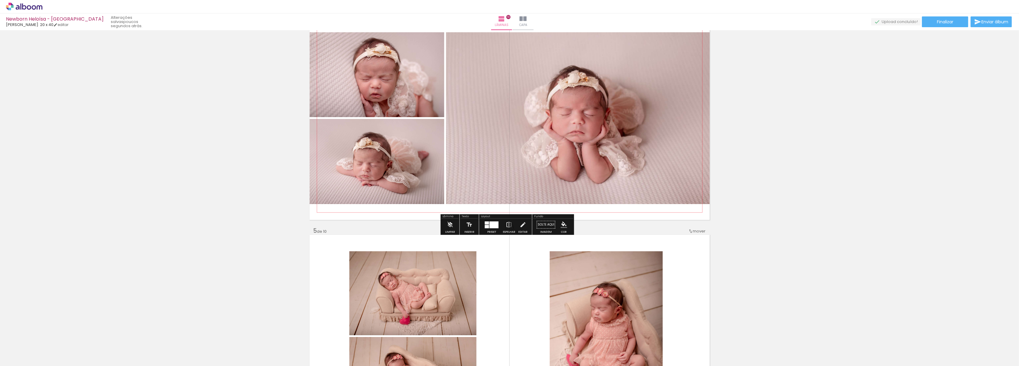
scroll to position [687, 0]
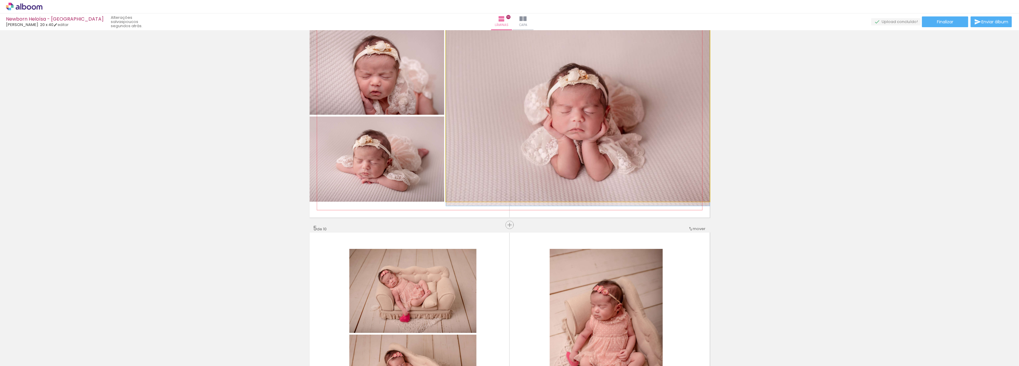
click at [559, 192] on quentale-photo at bounding box center [578, 116] width 264 height 172
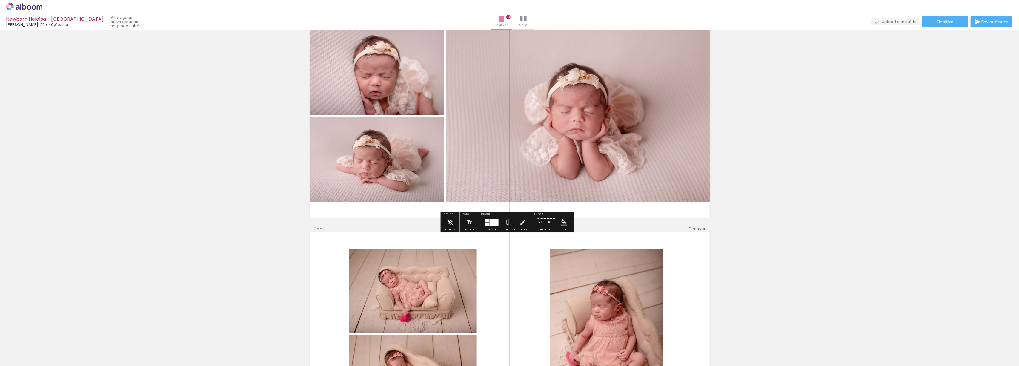
click at [548, 219] on paper-button "Solte aqui Imagem" at bounding box center [545, 223] width 21 height 15
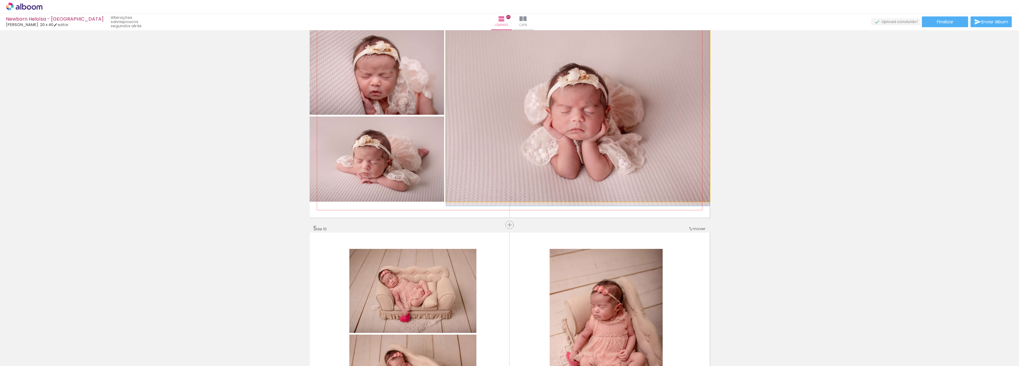
click at [553, 187] on quentale-photo at bounding box center [578, 116] width 264 height 172
drag, startPoint x: 668, startPoint y: 167, endPoint x: 632, endPoint y: 168, distance: 36.1
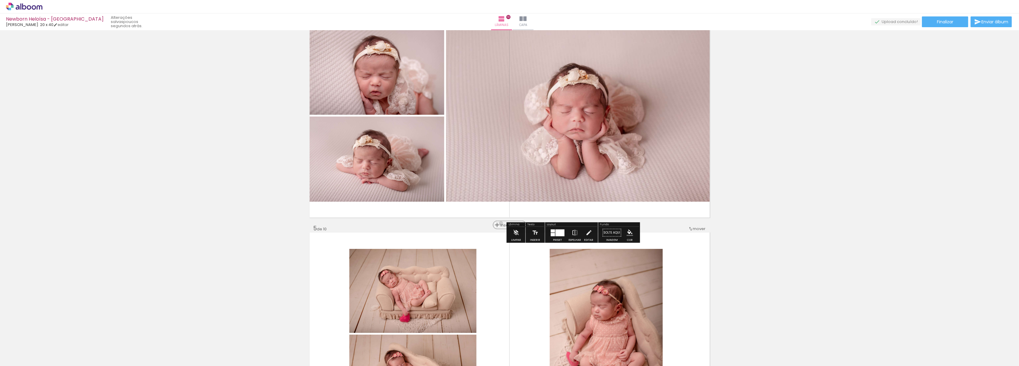
click at [501, 223] on span "Inserir lâmina" at bounding box center [512, 225] width 23 height 4
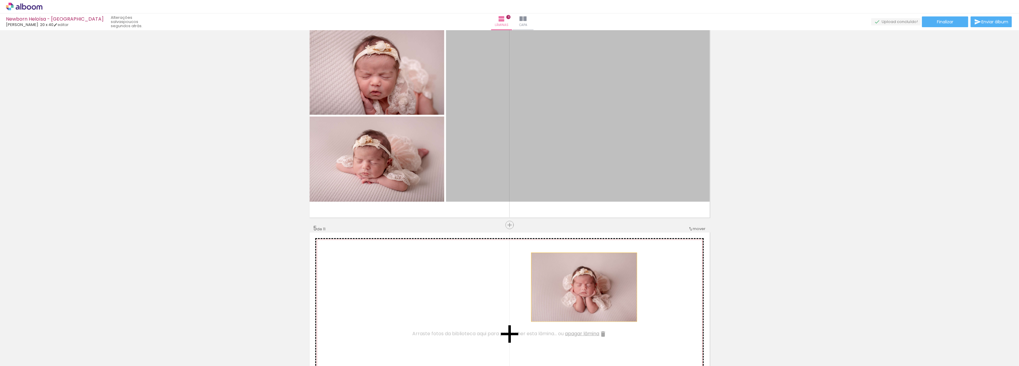
drag, startPoint x: 582, startPoint y: 166, endPoint x: 581, endPoint y: 287, distance: 120.9
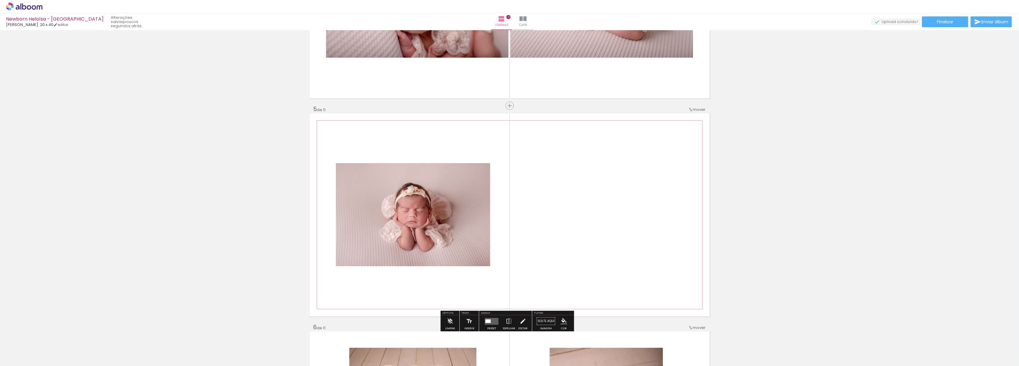
scroll to position [806, 0]
click at [552, 227] on quentale-layouter at bounding box center [510, 214] width 400 height 203
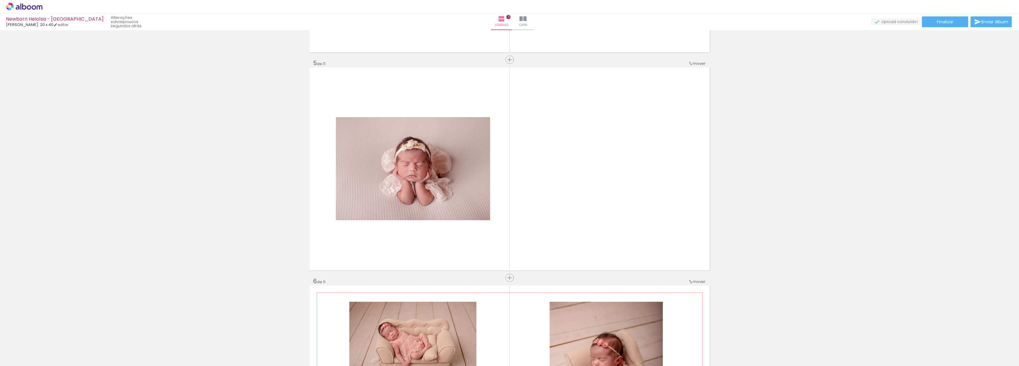
scroll to position [836, 0]
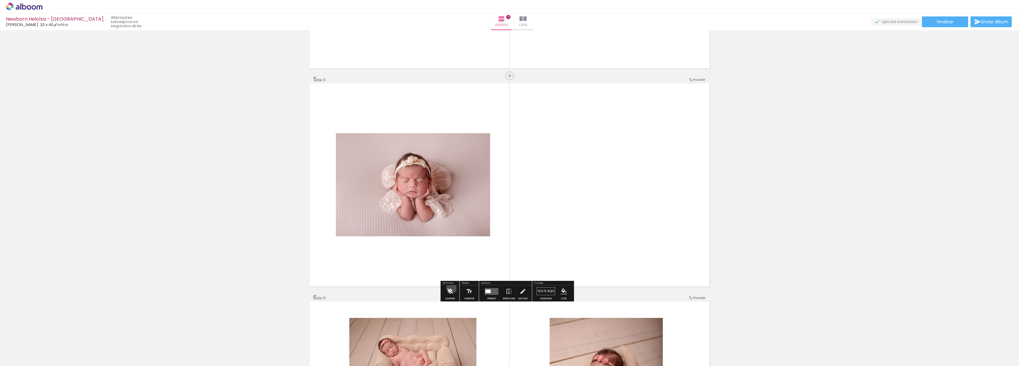
click at [452, 274] on iron-icon at bounding box center [450, 291] width 7 height 12
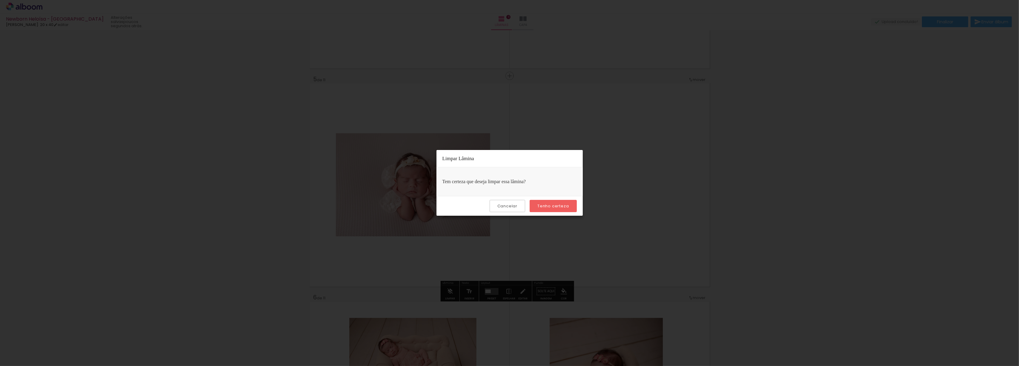
click at [544, 203] on paper-button "Tenho certeza" at bounding box center [553, 206] width 47 height 12
click at [0, 0] on slot "Tenho certeza" at bounding box center [0, 0] width 0 height 0
click at [501, 202] on paper-button "Cancelar" at bounding box center [508, 206] width 36 height 12
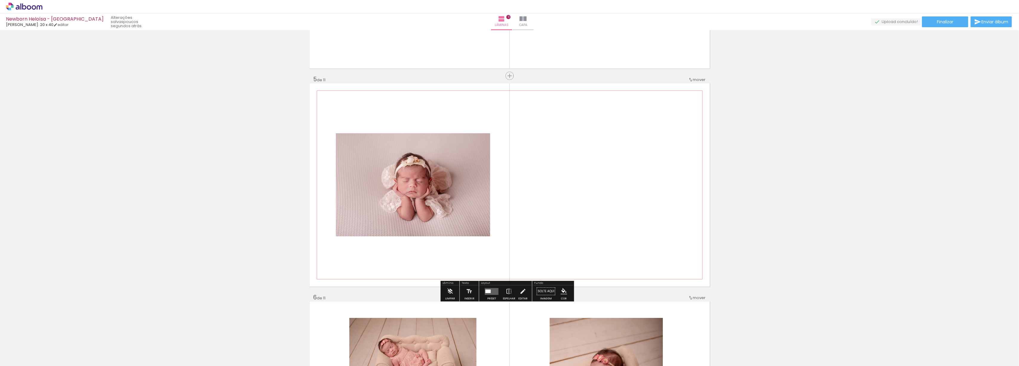
click at [617, 166] on quentale-layouter at bounding box center [510, 184] width 400 height 203
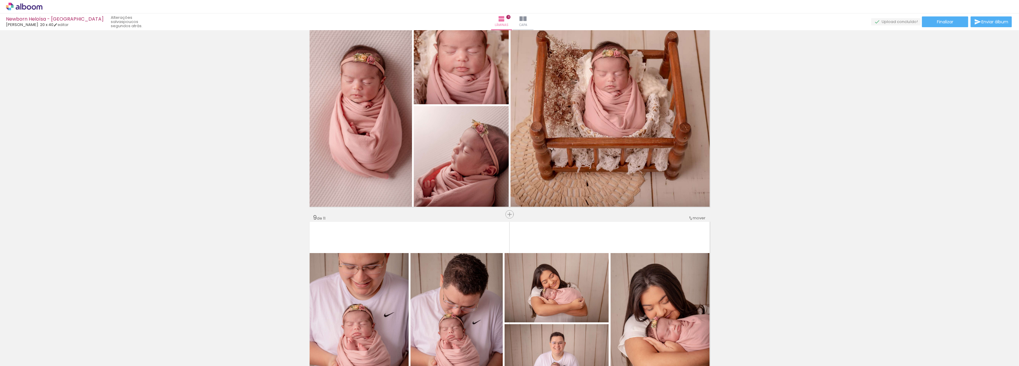
scroll to position [1592, 0]
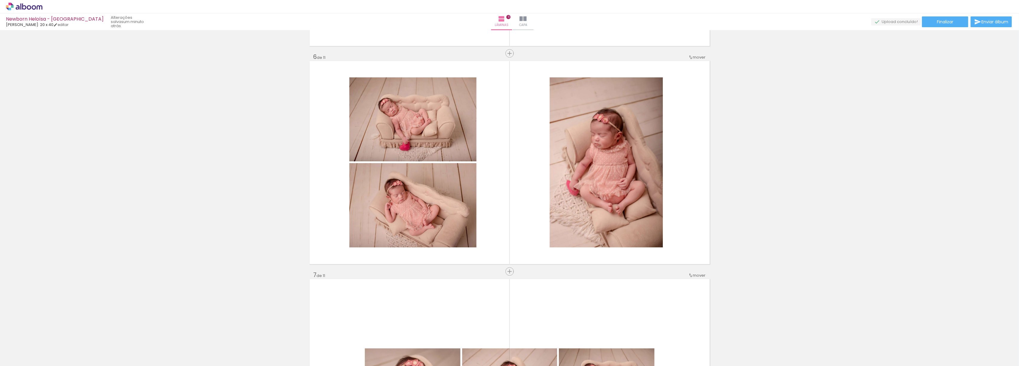
scroll to position [1075, 0]
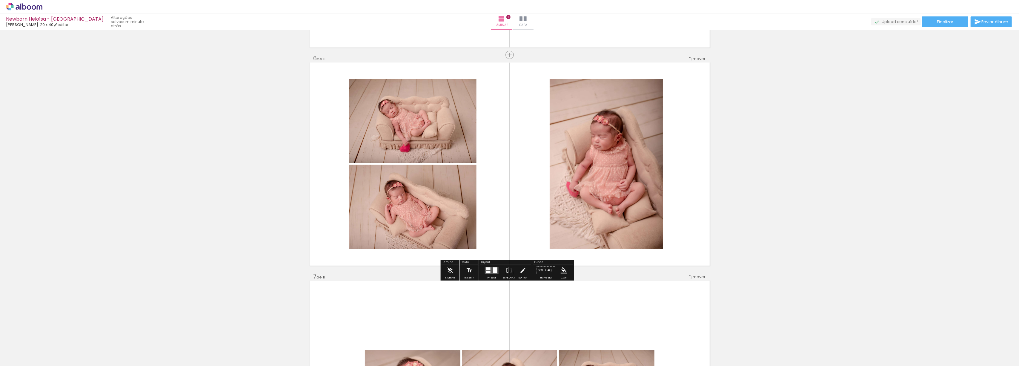
click at [490, 273] on quentale-layouter at bounding box center [492, 270] width 14 height 7
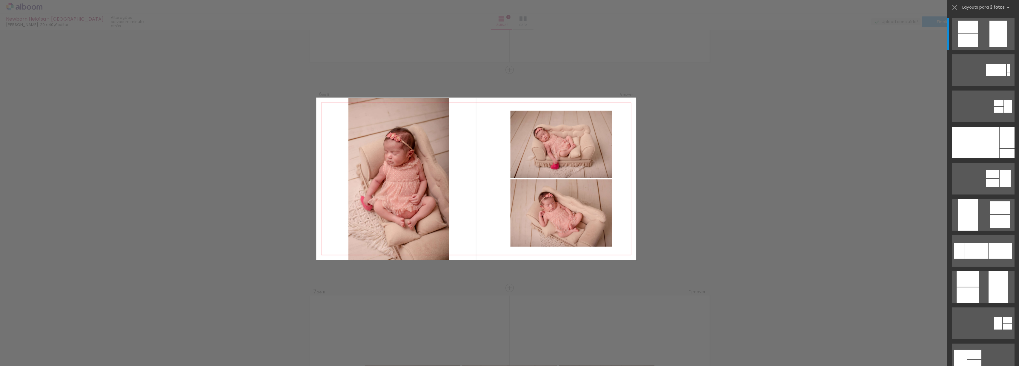
scroll to position [1059, 0]
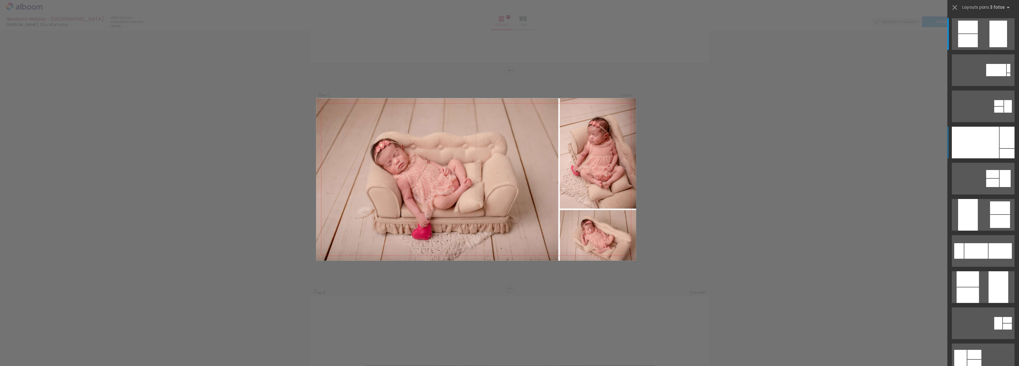
click at [999, 149] on div at bounding box center [1006, 154] width 15 height 10
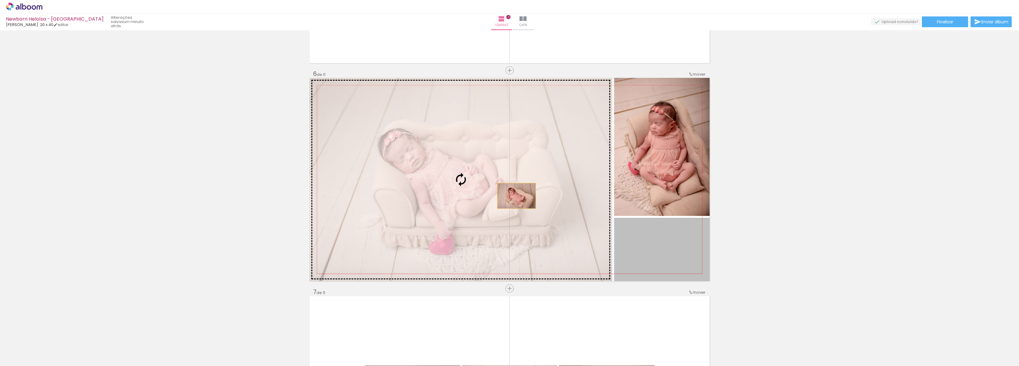
drag, startPoint x: 652, startPoint y: 260, endPoint x: 512, endPoint y: 195, distance: 154.7
click at [0, 0] on slot at bounding box center [0, 0] width 0 height 0
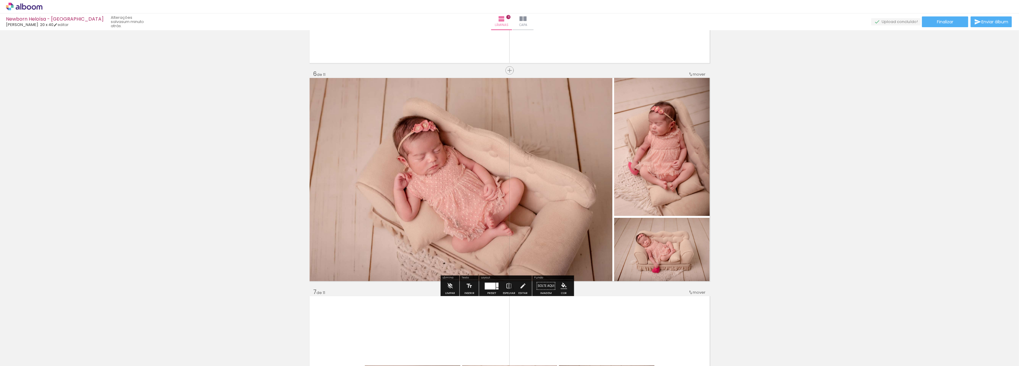
click at [791, 170] on div "Inserir lâmina 1 de 11 Inserir lâmina 2 de 11 Inserir lâmina 3 de 11 Inserir lâ…" at bounding box center [509, 280] width 1019 height 2615
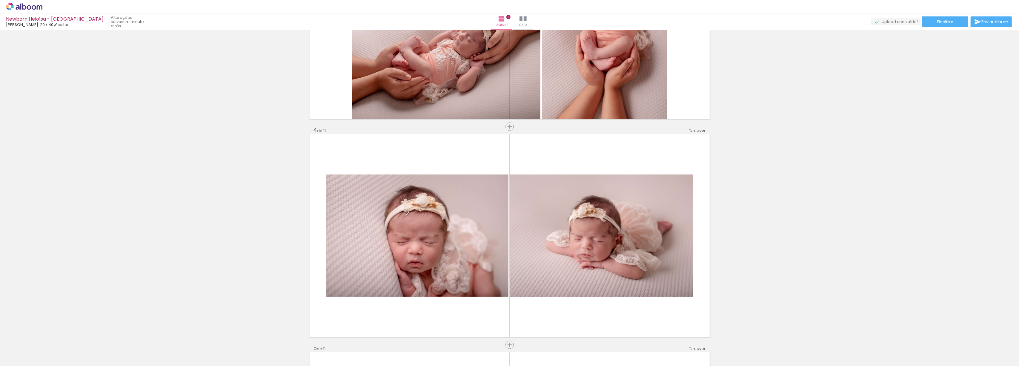
scroll to position [621, 0]
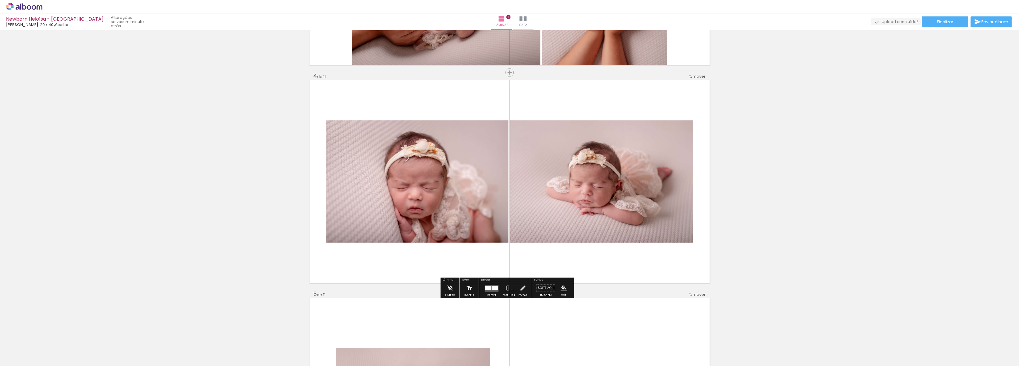
click at [494, 291] on quentale-layouter at bounding box center [492, 287] width 14 height 7
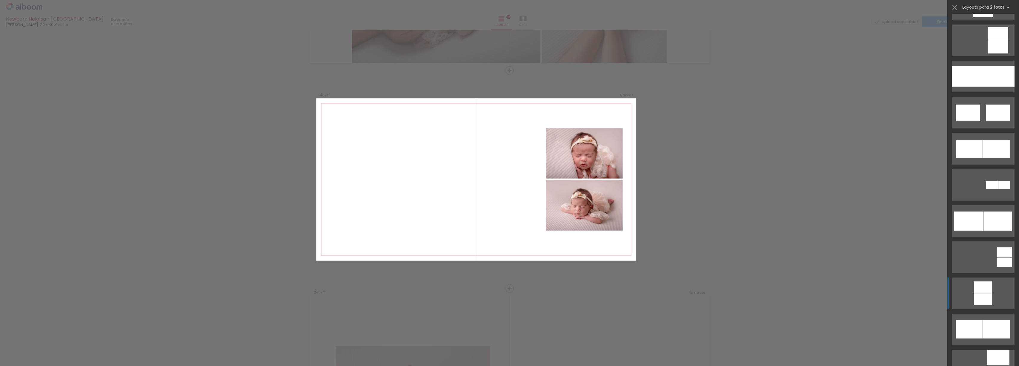
scroll to position [318, 0]
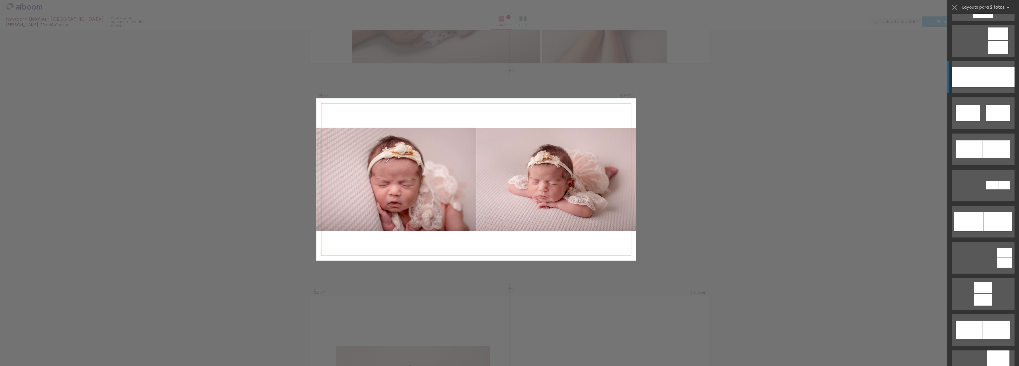
click at [975, 81] on div at bounding box center [967, 77] width 31 height 20
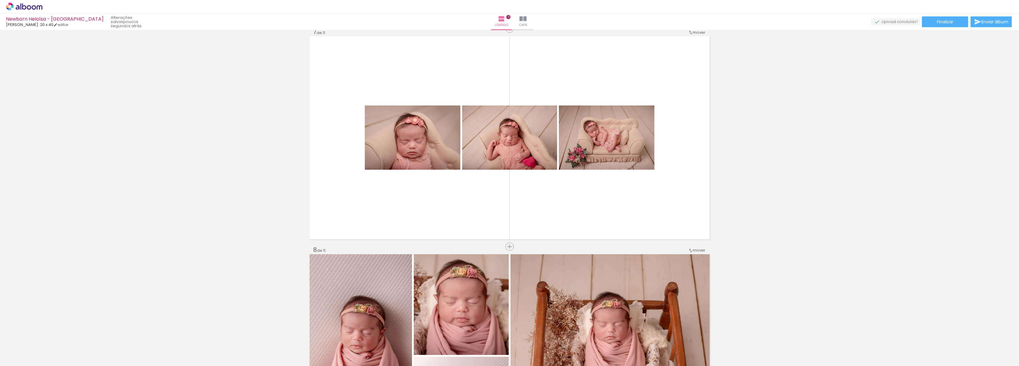
scroll to position [1314, 0]
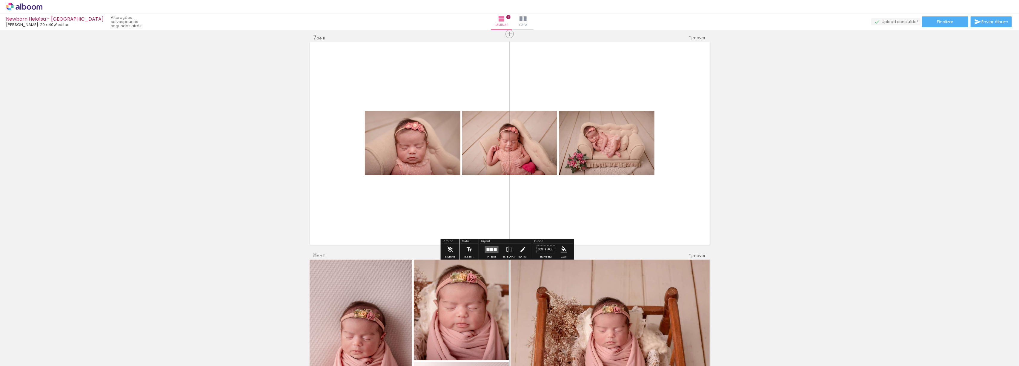
click at [484, 253] on div at bounding box center [492, 249] width 16 height 12
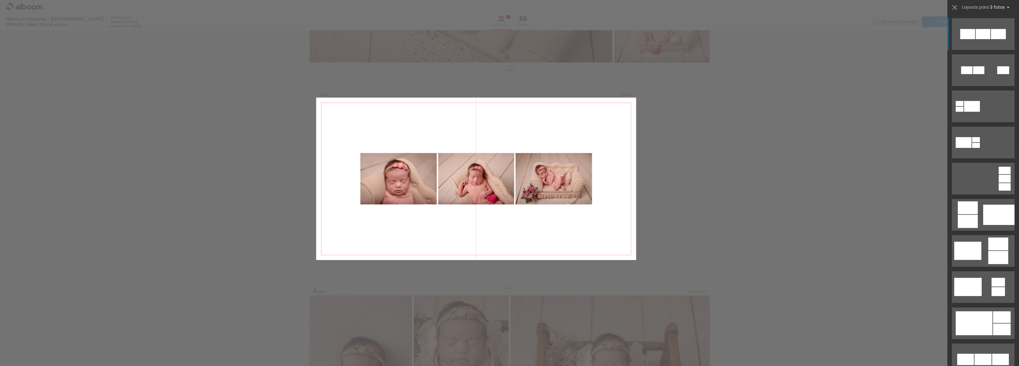
scroll to position [1277, 0]
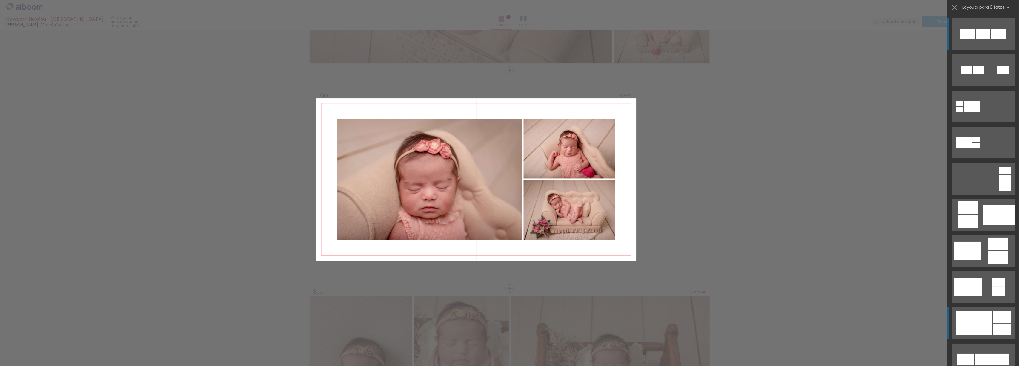
click at [973, 74] on div at bounding box center [978, 70] width 11 height 8
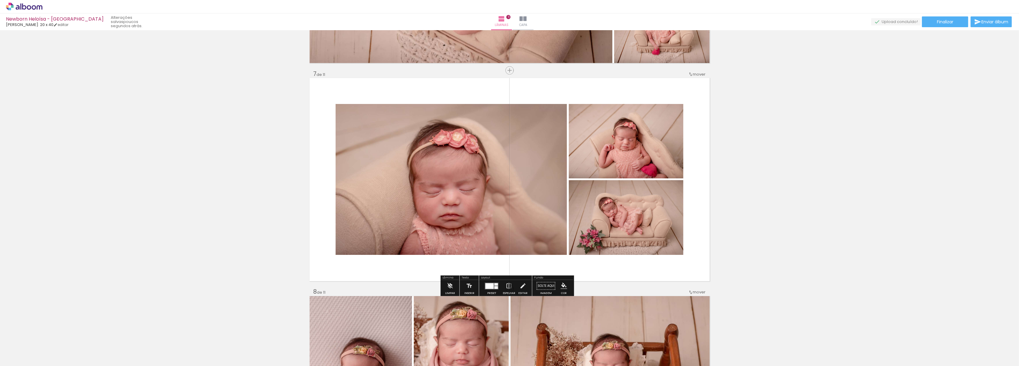
click at [485, 288] on quentale-layouter at bounding box center [492, 285] width 14 height 7
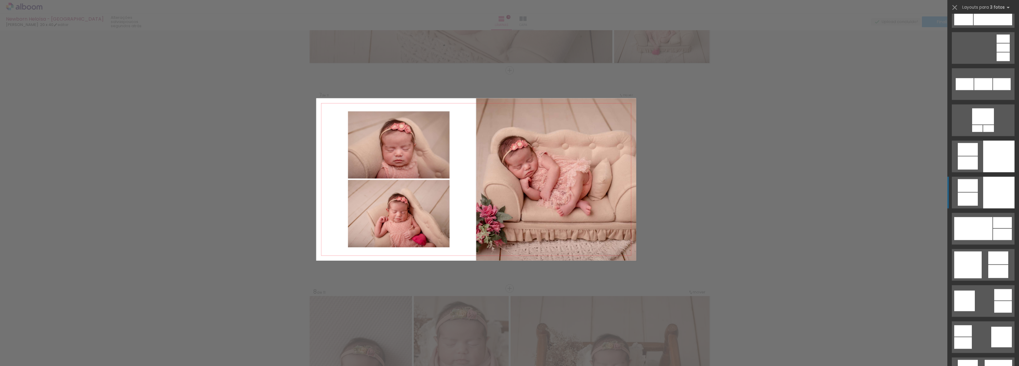
scroll to position [1403, 0]
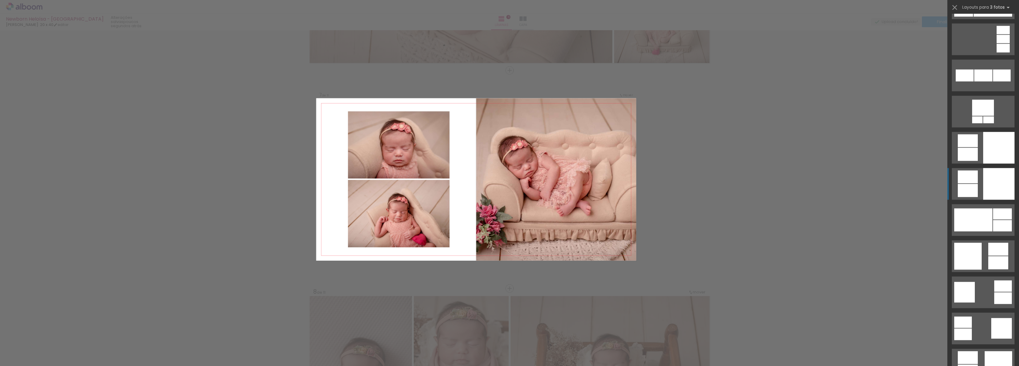
click at [991, 164] on div at bounding box center [998, 148] width 31 height 32
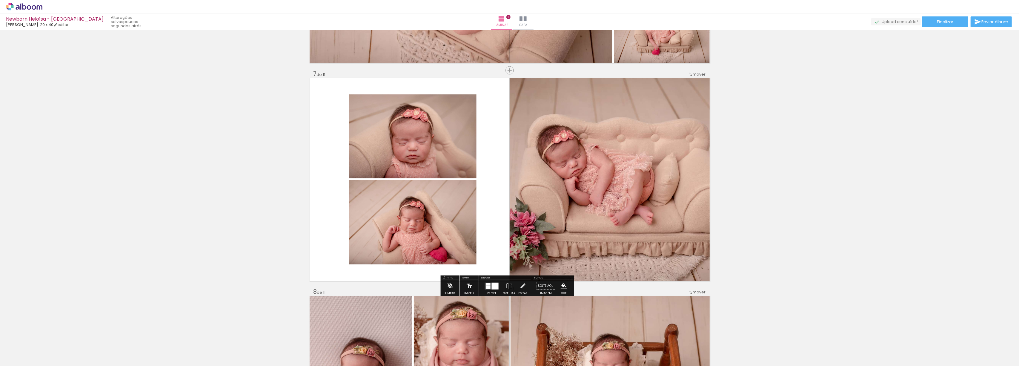
click at [496, 289] on div at bounding box center [495, 285] width 7 height 7
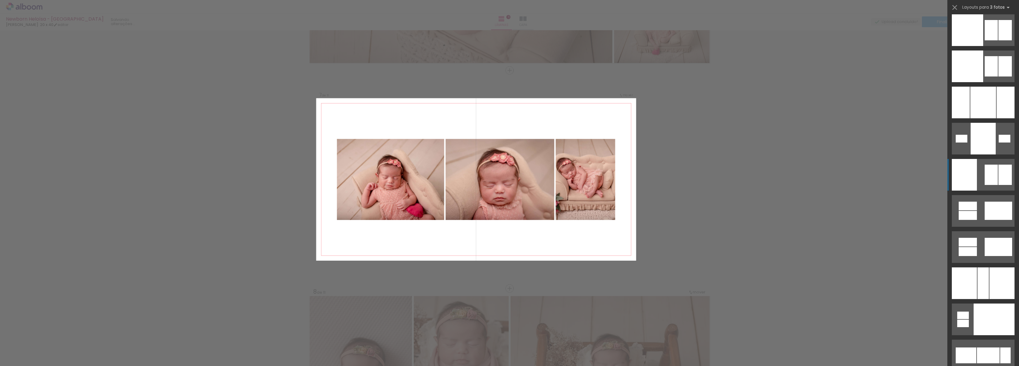
scroll to position [3145, 0]
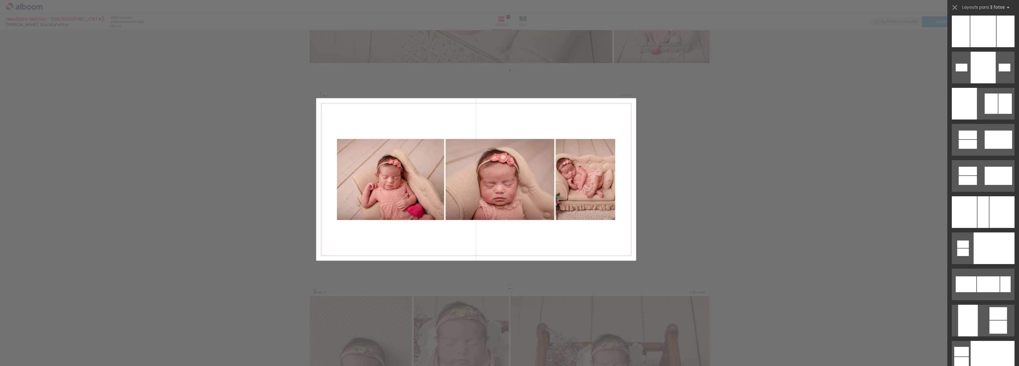
click at [873, 232] on div "Confirmar Cancelar" at bounding box center [509, 67] width 1019 height 2629
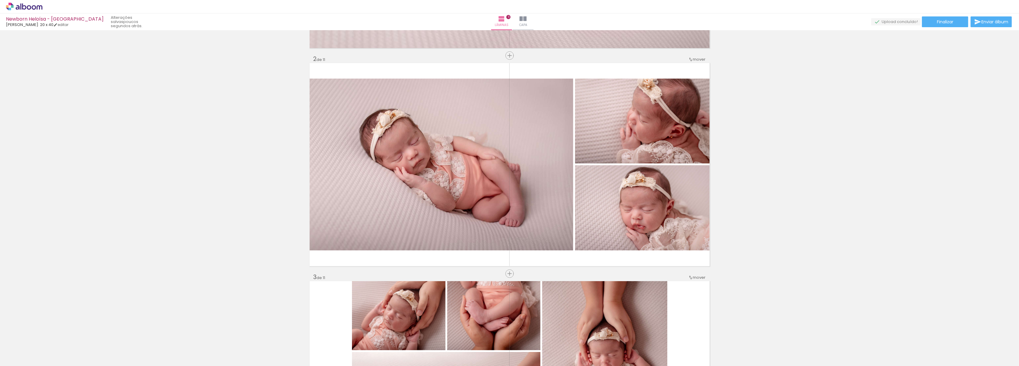
scroll to position [0, 0]
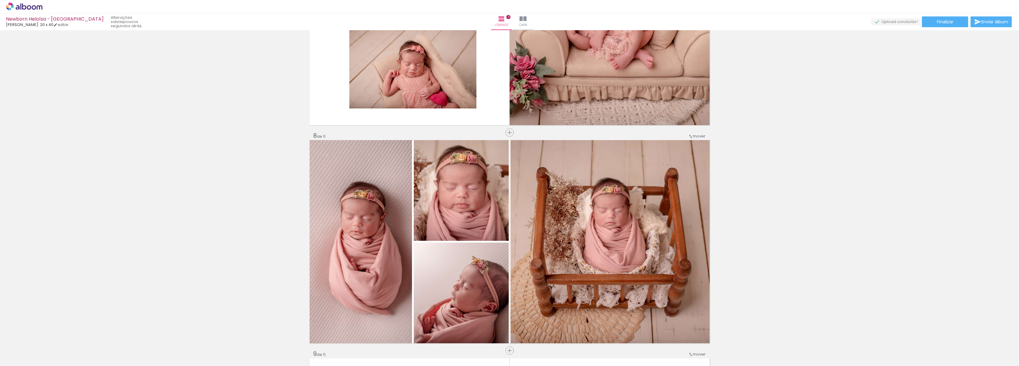
scroll to position [1592, 0]
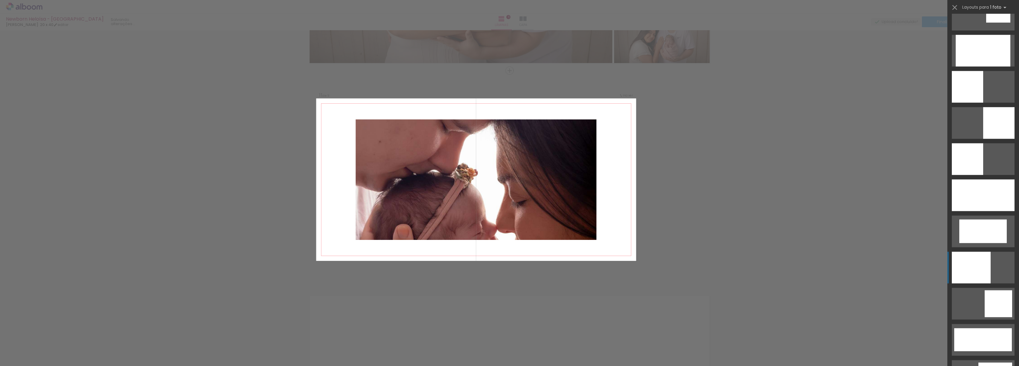
scroll to position [1314, 0]
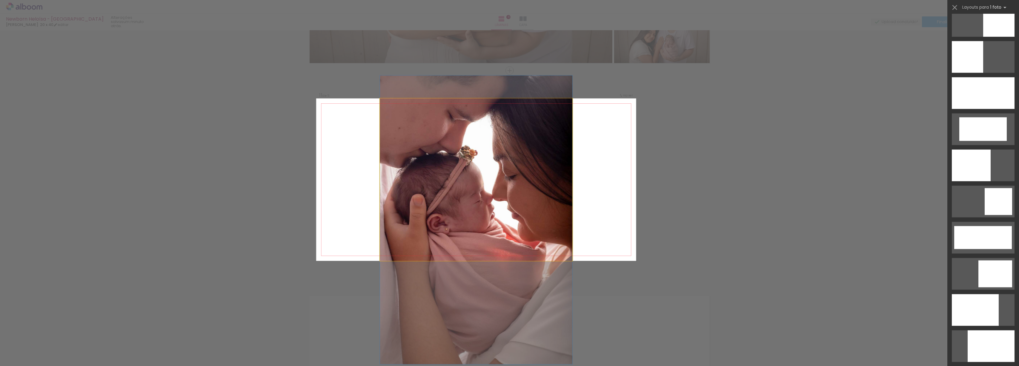
click at [496, 206] on quentale-photo at bounding box center [476, 179] width 193 height 162
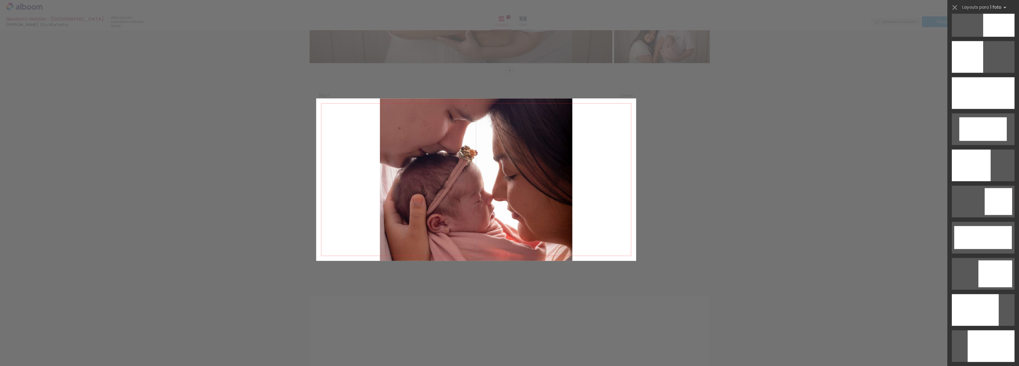
scroll to position [831, 0]
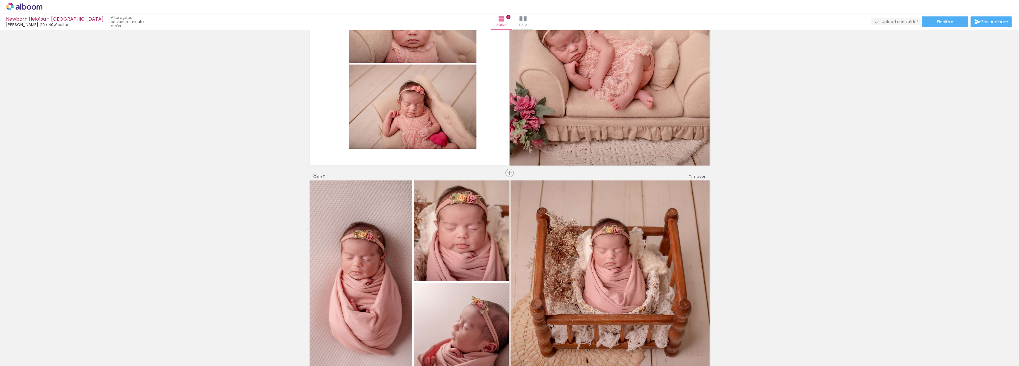
scroll to position [1154, 0]
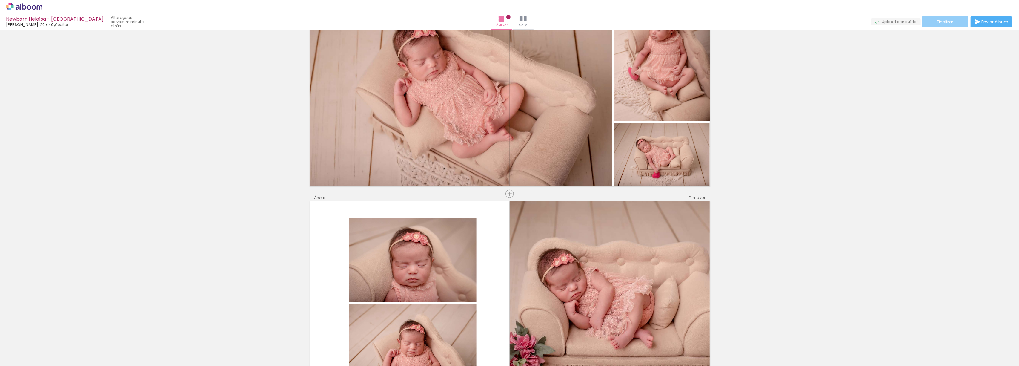
click at [951, 20] on span "Finalizar" at bounding box center [945, 22] width 16 height 4
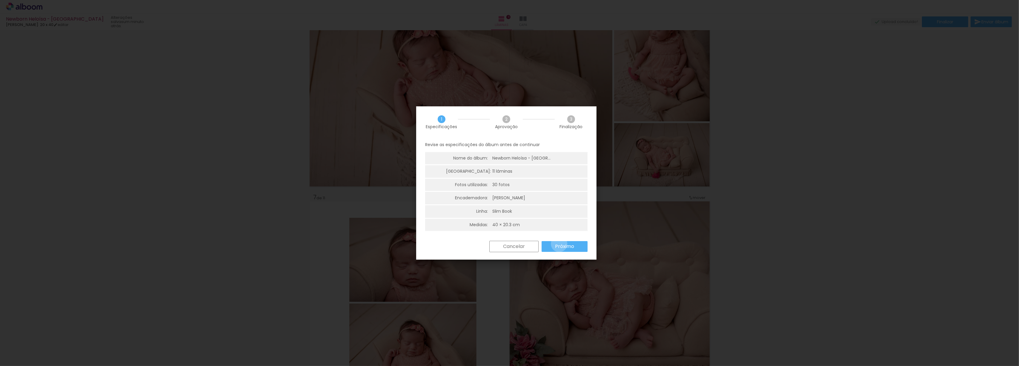
click at [0, 0] on slot "Próximo" at bounding box center [0, 0] width 0 height 0
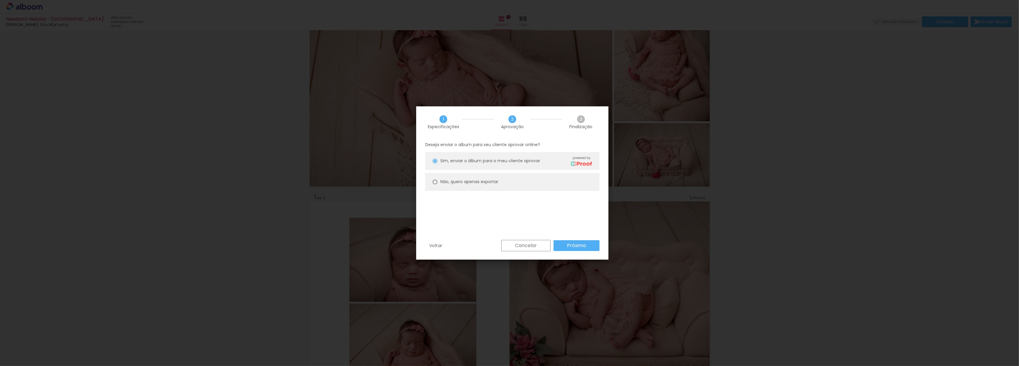
click at [433, 163] on div at bounding box center [435, 161] width 5 height 5
type paper-radio-button "on"
click at [583, 241] on paper-button "Próximo" at bounding box center [576, 245] width 46 height 11
type input "Alta, 300 DPI"
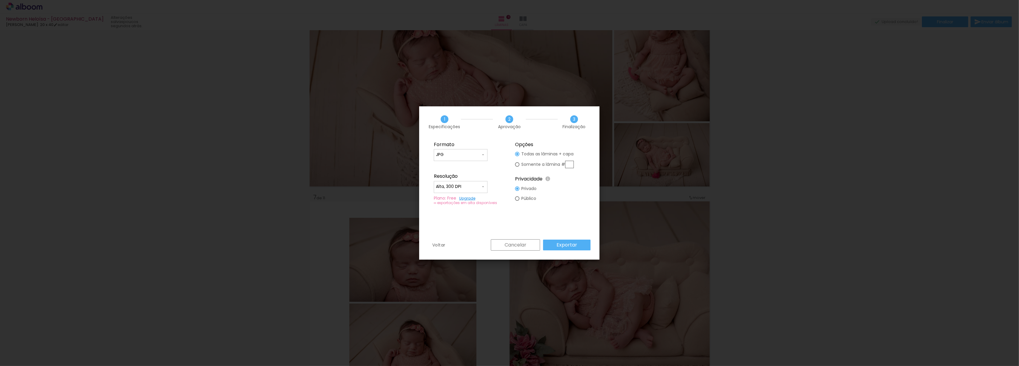
click at [568, 164] on input "text" at bounding box center [569, 164] width 9 height 7
type paper-radio-button "on"
click at [0, 0] on slot "Cancelar" at bounding box center [0, 0] width 0 height 0
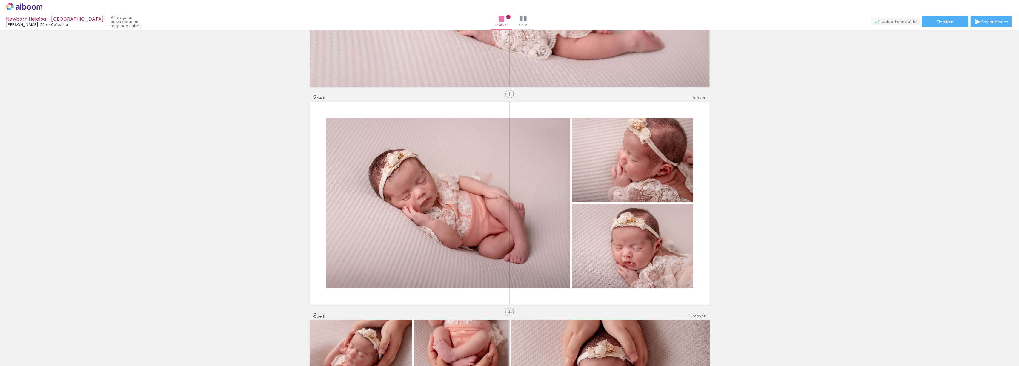
scroll to position [0, 0]
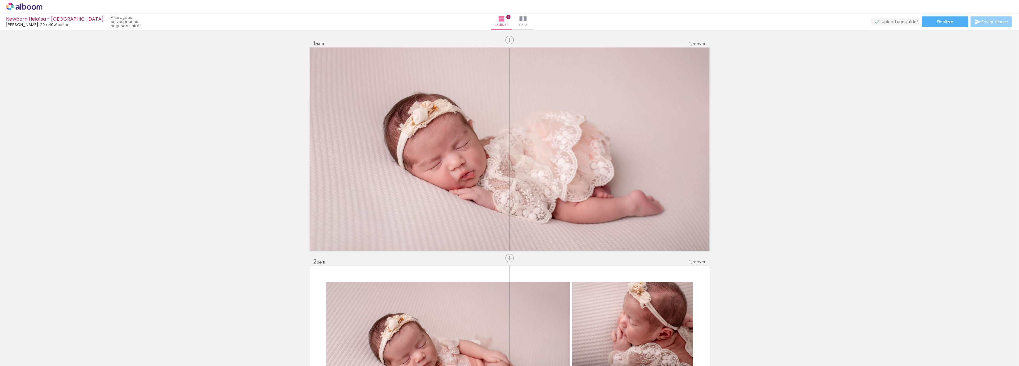
click at [1001, 23] on span "Enviar álbum" at bounding box center [994, 22] width 27 height 4
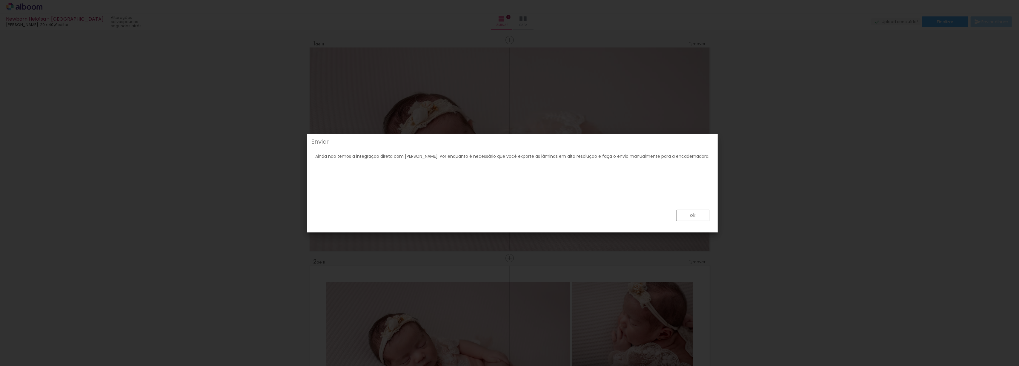
click at [682, 213] on paper-button "ok" at bounding box center [692, 215] width 33 height 11
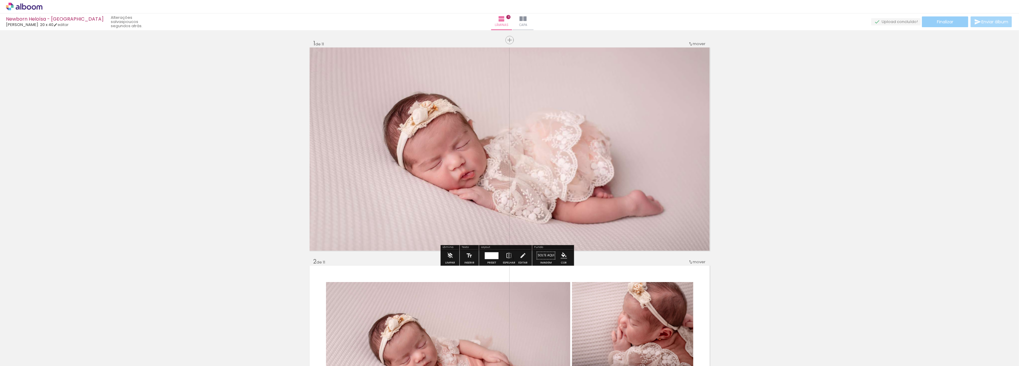
click at [941, 22] on span "Finalizar" at bounding box center [945, 22] width 16 height 4
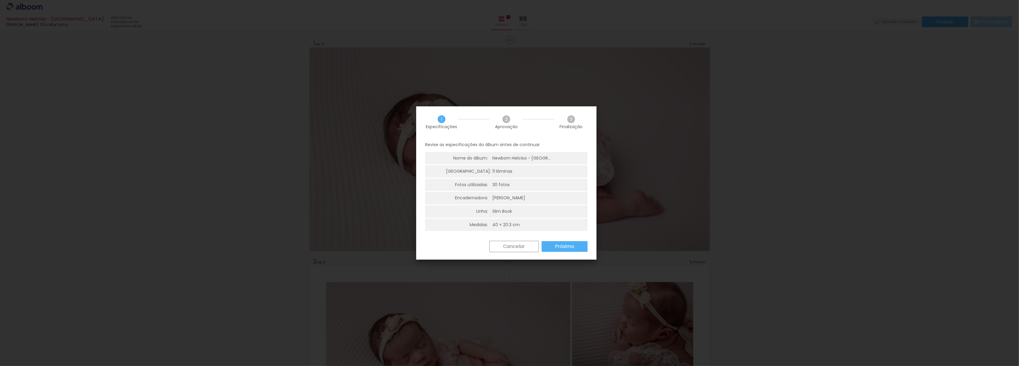
drag, startPoint x: 519, startPoint y: 244, endPoint x: 522, endPoint y: 242, distance: 3.8
click at [0, 0] on slot "Cancelar" at bounding box center [0, 0] width 0 height 0
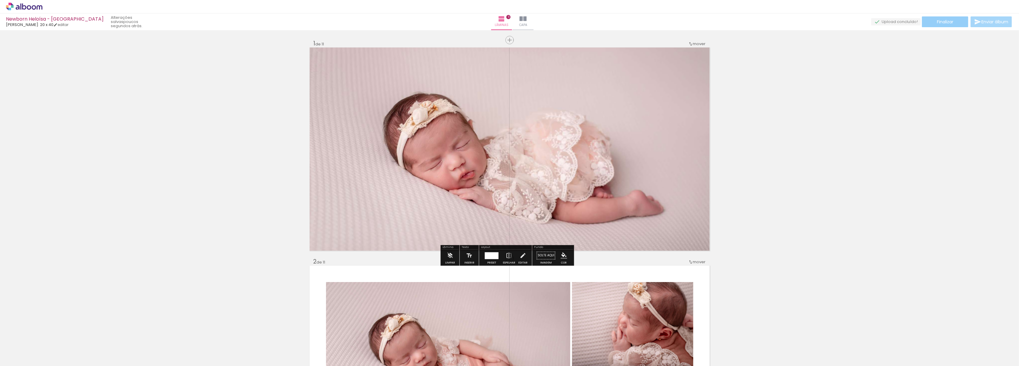
click at [926, 23] on paper-button "Finalizar" at bounding box center [945, 21] width 46 height 11
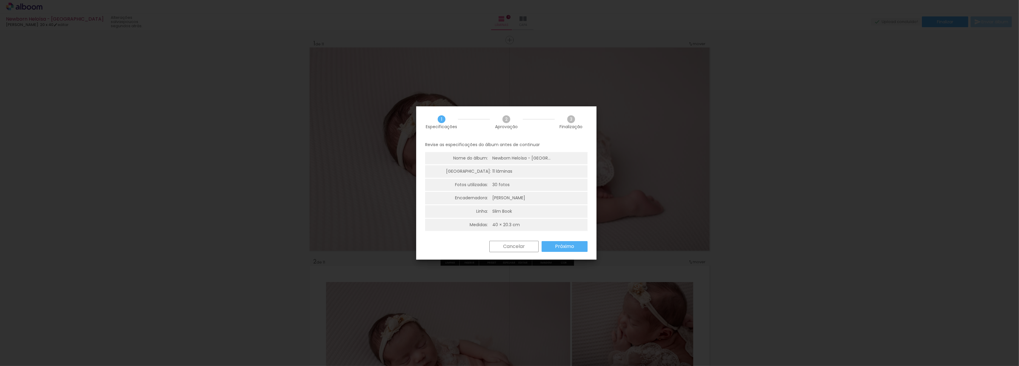
click at [0, 0] on slot "Próximo" at bounding box center [0, 0] width 0 height 0
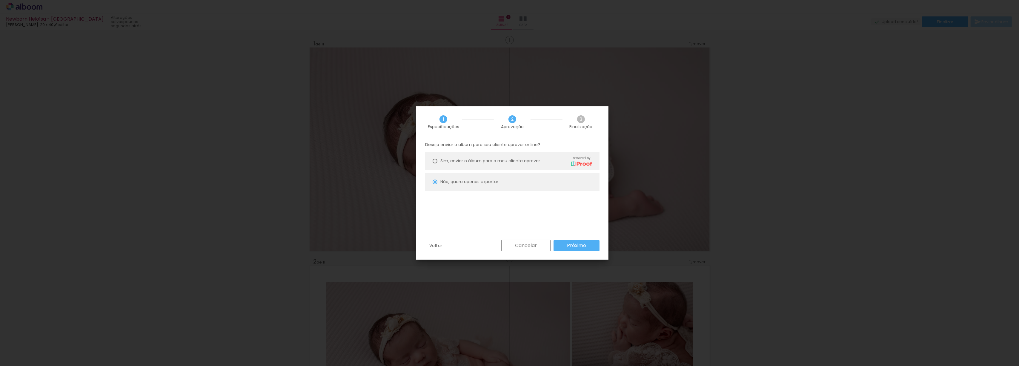
click at [0, 0] on slot "Próximo" at bounding box center [0, 0] width 0 height 0
type input "Alta, 300 DPI"
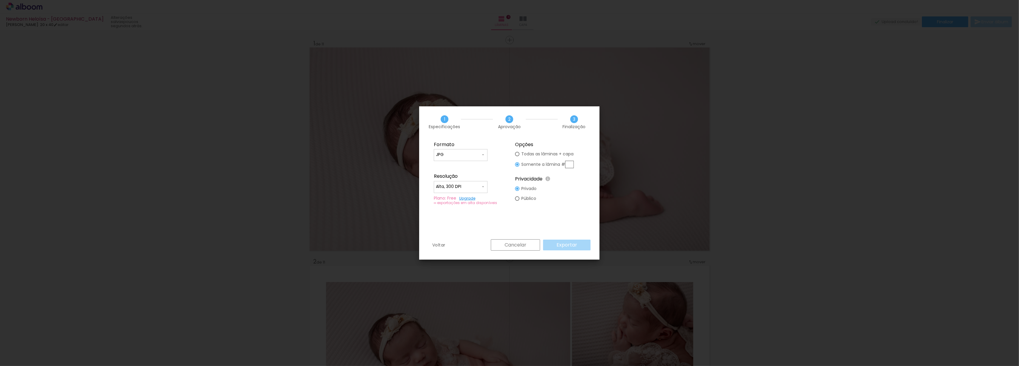
click at [567, 164] on input "text" at bounding box center [569, 164] width 9 height 7
type input "1"
click at [573, 240] on paper-button "Exportar" at bounding box center [566, 244] width 47 height 11
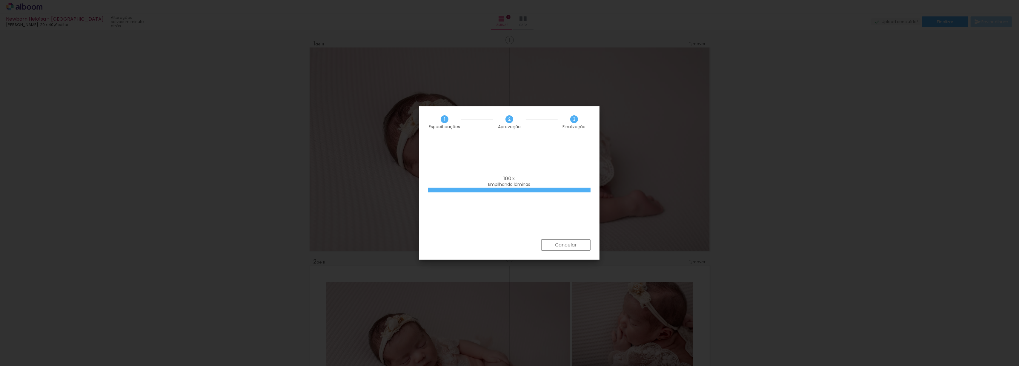
scroll to position [831, 0]
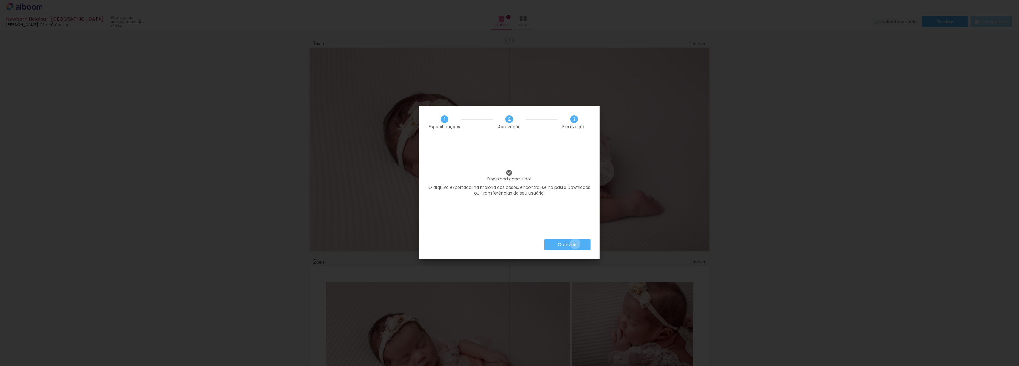
click at [0, 0] on slot "Concluir" at bounding box center [0, 0] width 0 height 0
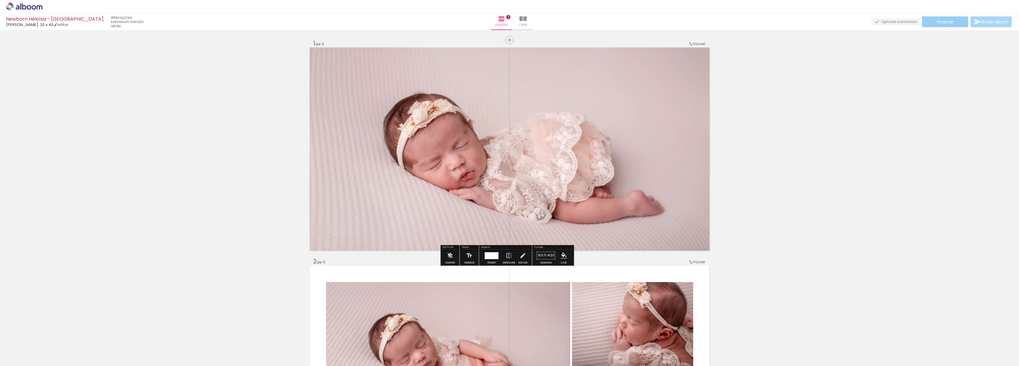
click at [942, 22] on span "Finalizar" at bounding box center [945, 22] width 16 height 4
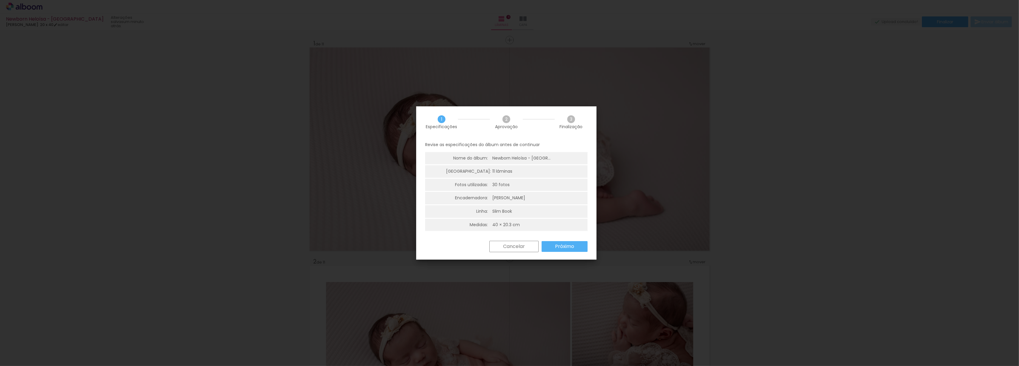
click at [0, 0] on slot "Próximo" at bounding box center [0, 0] width 0 height 0
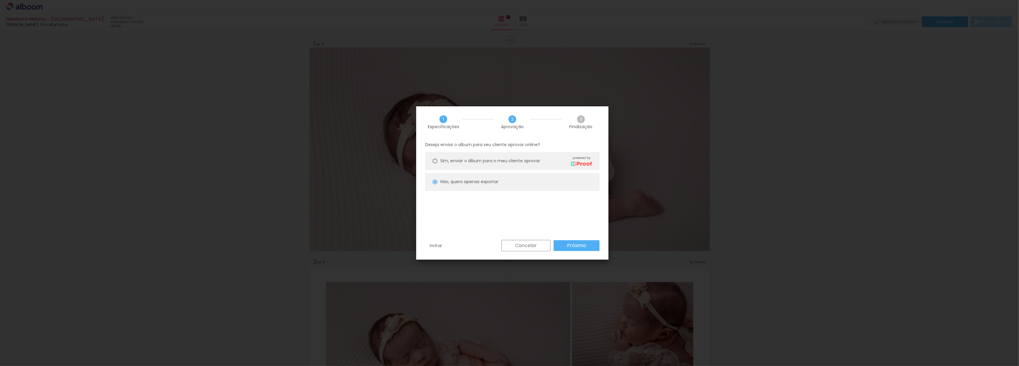
click at [0, 0] on slot "Próximo" at bounding box center [0, 0] width 0 height 0
type input "Alta, 300 DPI"
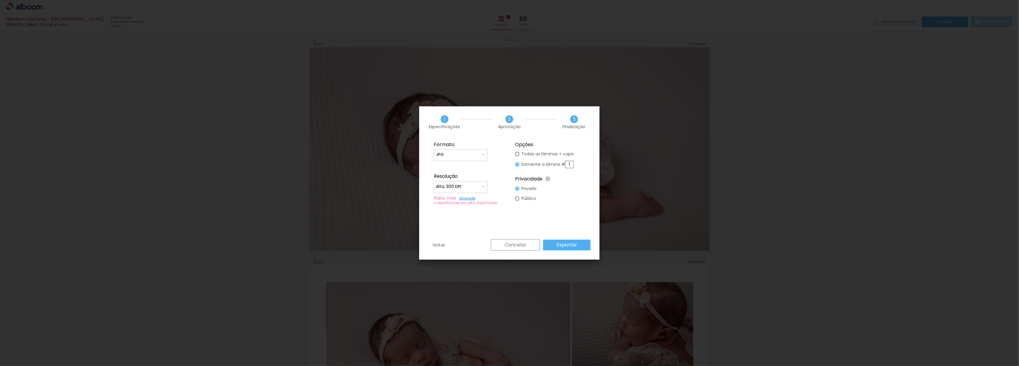
drag, startPoint x: 568, startPoint y: 165, endPoint x: 582, endPoint y: 165, distance: 13.1
click at [582, 165] on fieldset "Opções Todas as lâminas + capa Somente a lâmina # 1 Privacidade Todo o conteúdo…" at bounding box center [550, 173] width 80 height 71
type input "0"
click at [0, 0] on slot "Todas as lâminas + capa" at bounding box center [0, 0] width 0 height 0
type paper-radio-button "on"
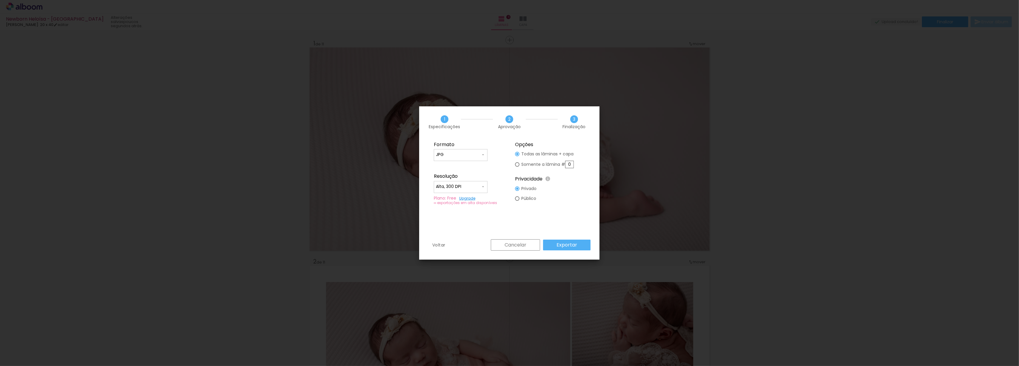
click at [0, 0] on slot "Exportar" at bounding box center [0, 0] width 0 height 0
click at [0, 0] on slot "Concluir" at bounding box center [0, 0] width 0 height 0
